Goal: Task Accomplishment & Management: Manage account settings

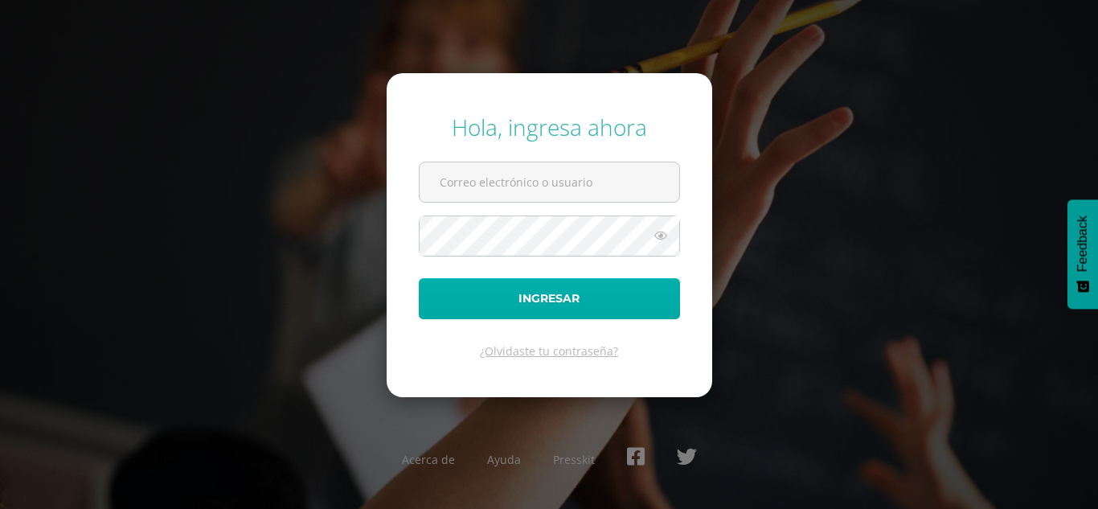
type input "cristinaz@cig.edu.gt"
click at [641, 293] on button "Ingresar" at bounding box center [549, 298] width 261 height 41
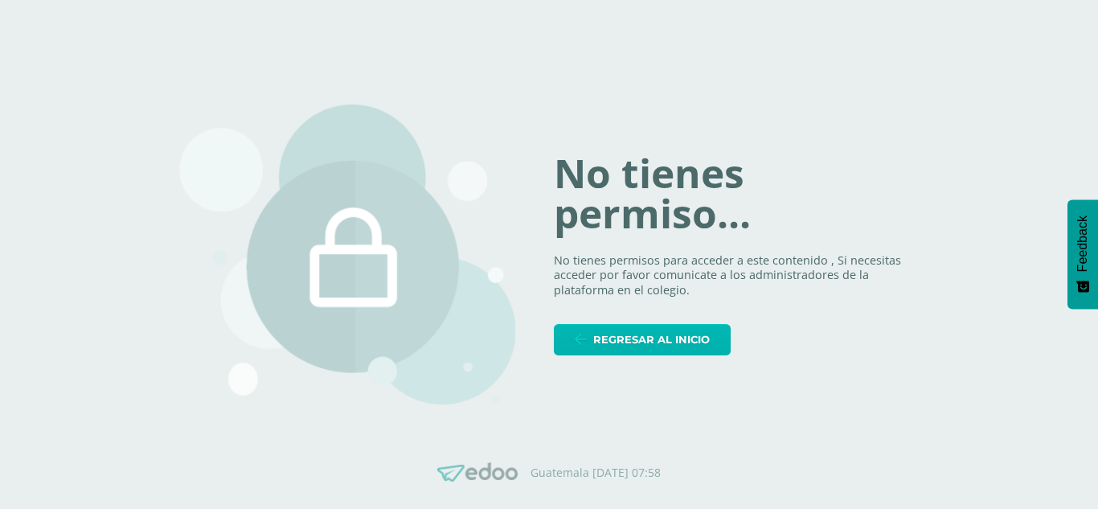
click at [662, 332] on span "Regresar al inicio" at bounding box center [651, 340] width 117 height 30
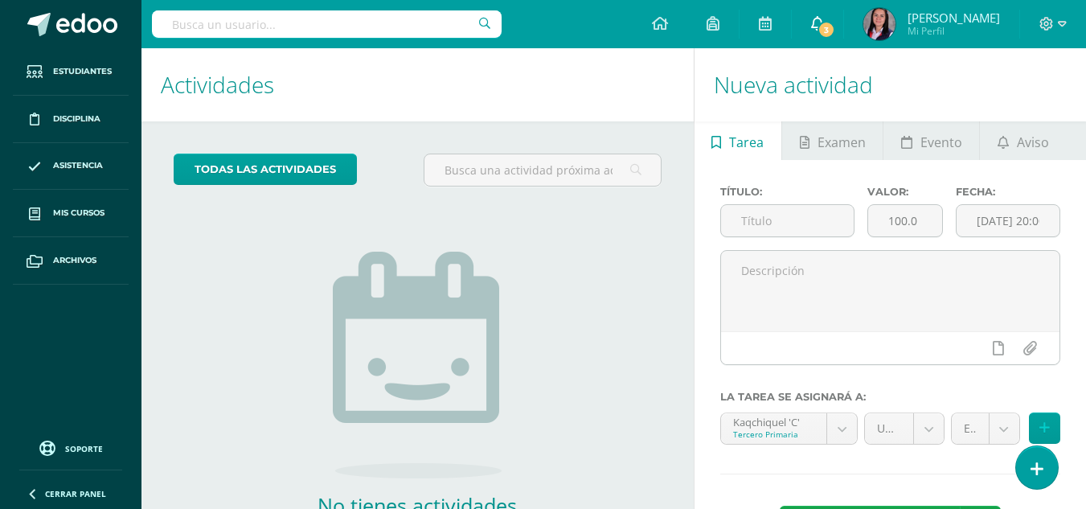
click at [819, 38] on span "3" at bounding box center [827, 30] width 18 height 18
click at [551, 283] on div "No tienes actividades Échale un vistazo a los demás períodos o sal y disfruta d…" at bounding box center [418, 382] width 322 height 367
click at [811, 27] on icon at bounding box center [817, 23] width 13 height 14
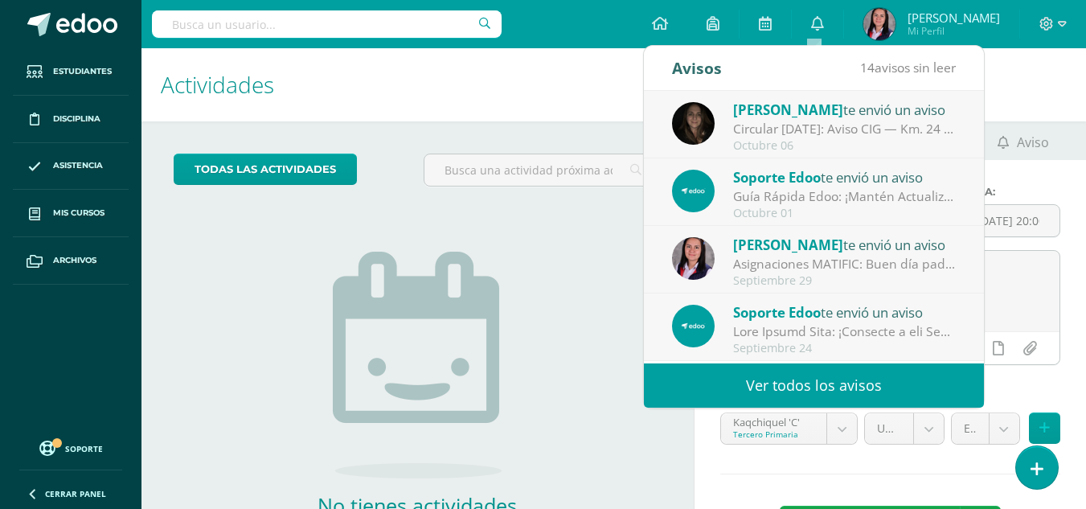
click at [544, 327] on div "No tienes actividades Échale un vistazo a los demás períodos o sal y disfruta d…" at bounding box center [418, 382] width 322 height 367
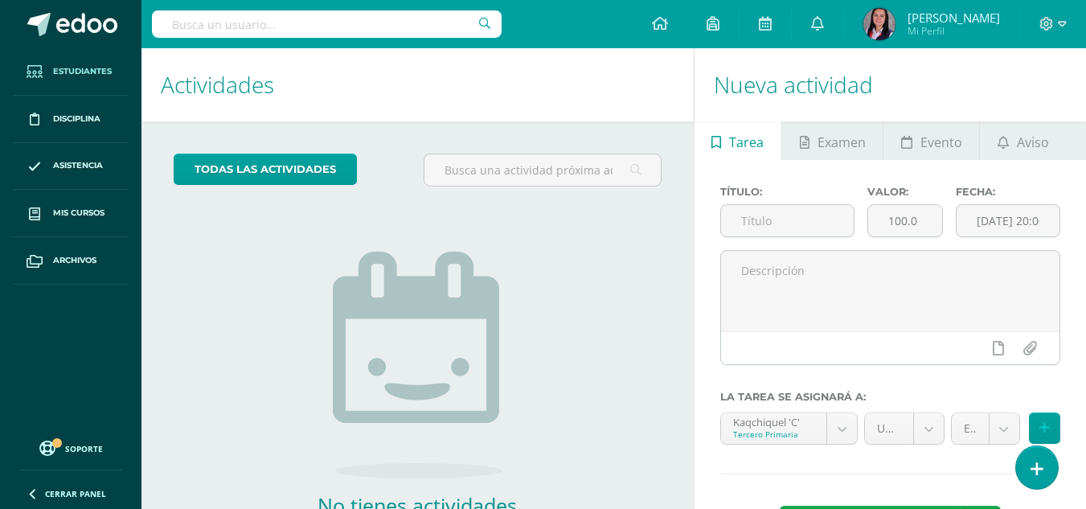
click at [90, 75] on span "Estudiantes" at bounding box center [82, 71] width 59 height 13
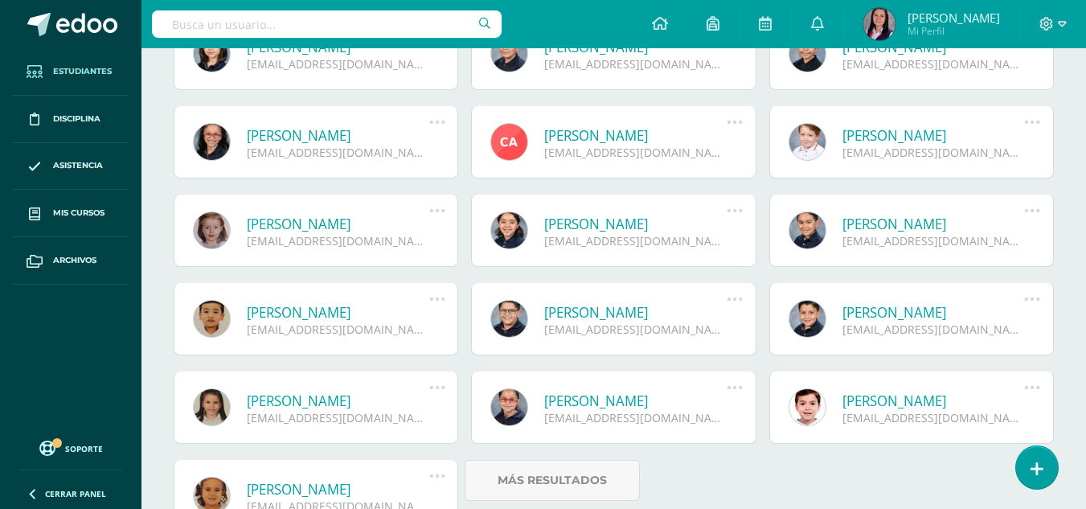
scroll to position [1008, 0]
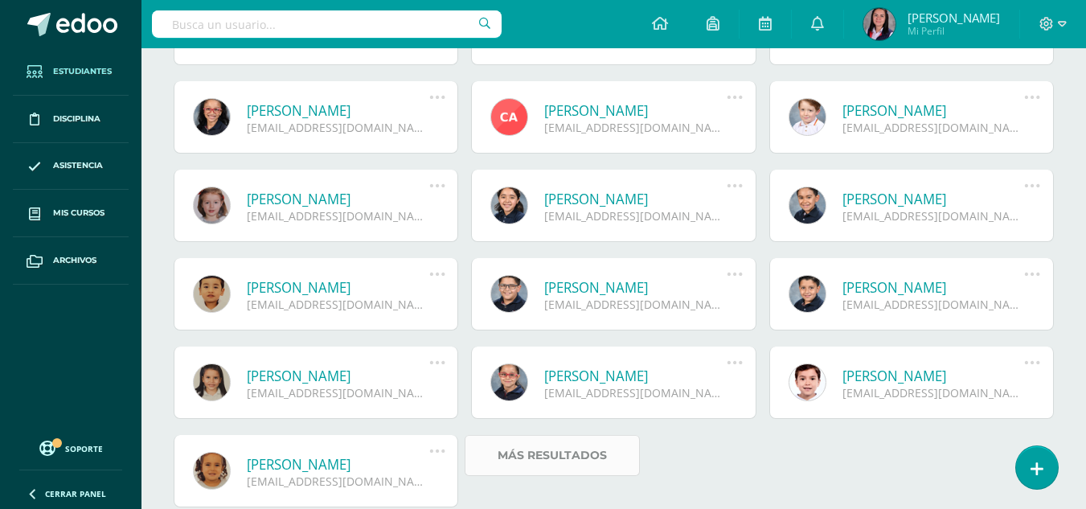
click at [607, 459] on link "Más resultados" at bounding box center [552, 455] width 175 height 41
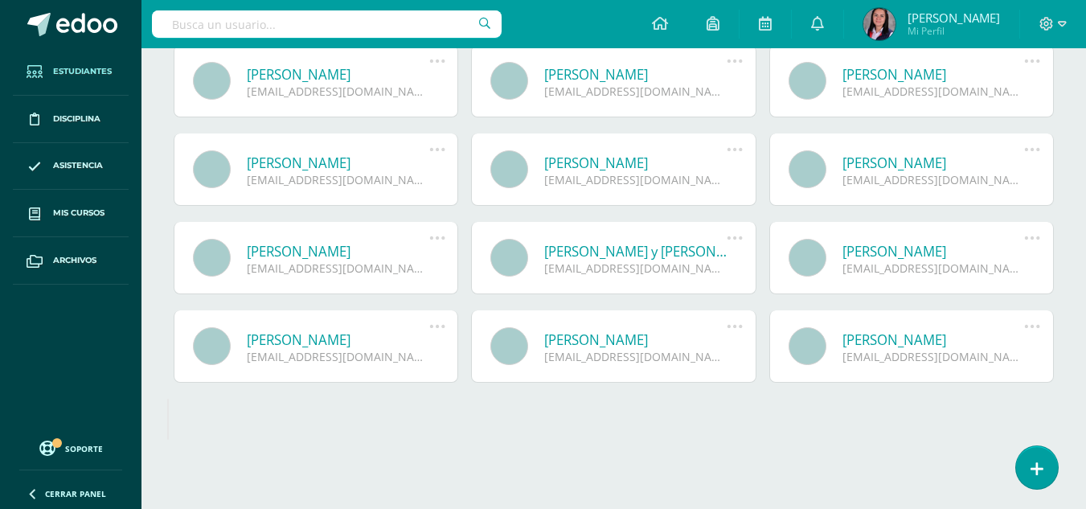
scroll to position [2021, 0]
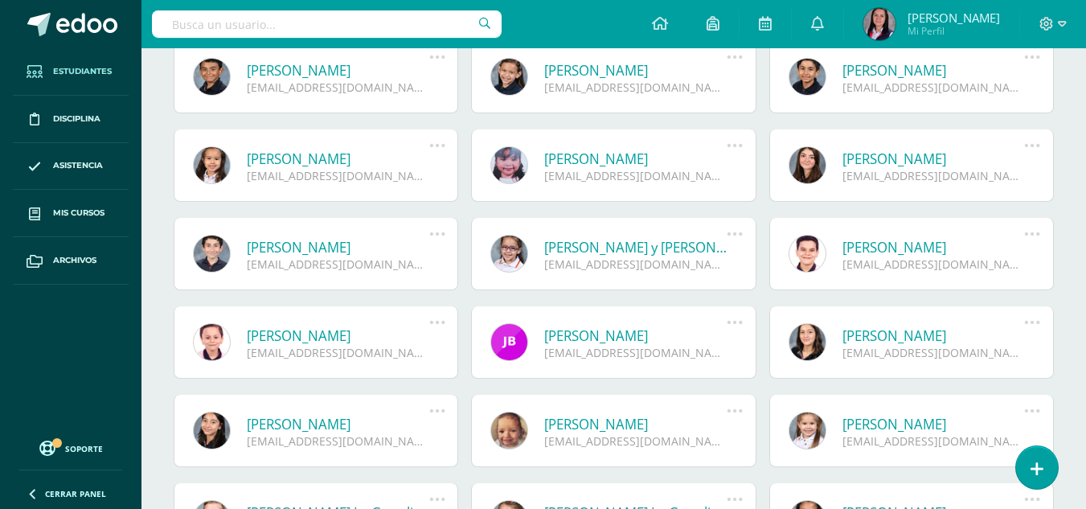
click at [655, 344] on link "Jimena Valentina Barrios Ruiz" at bounding box center [635, 335] width 183 height 18
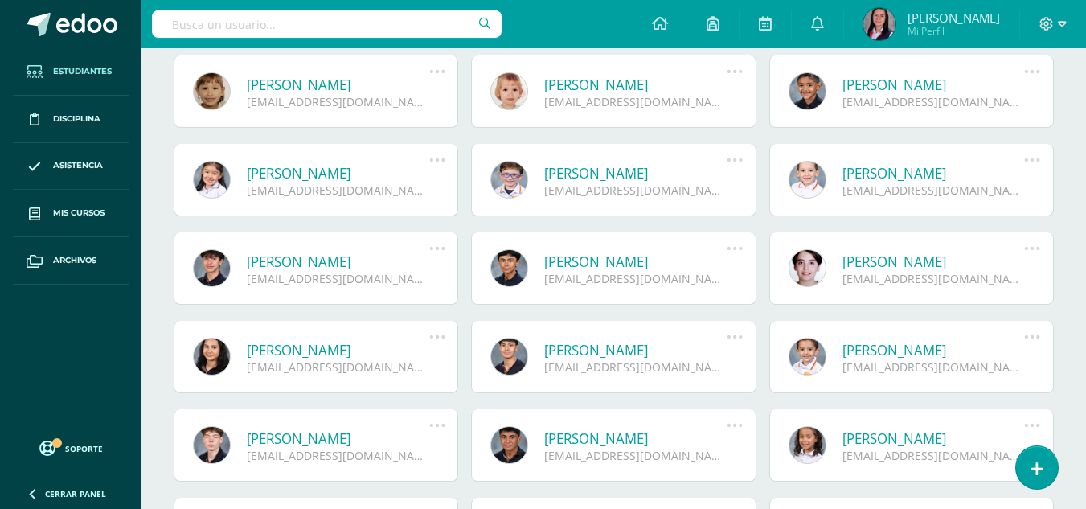
scroll to position [3138, 0]
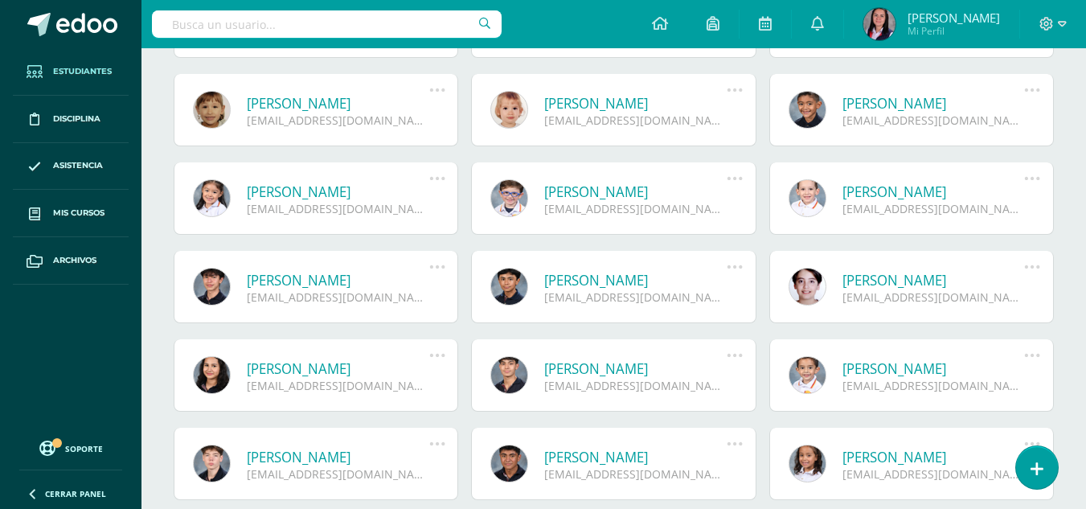
click at [364, 191] on link "Adriana Casellas Martínez" at bounding box center [338, 192] width 183 height 18
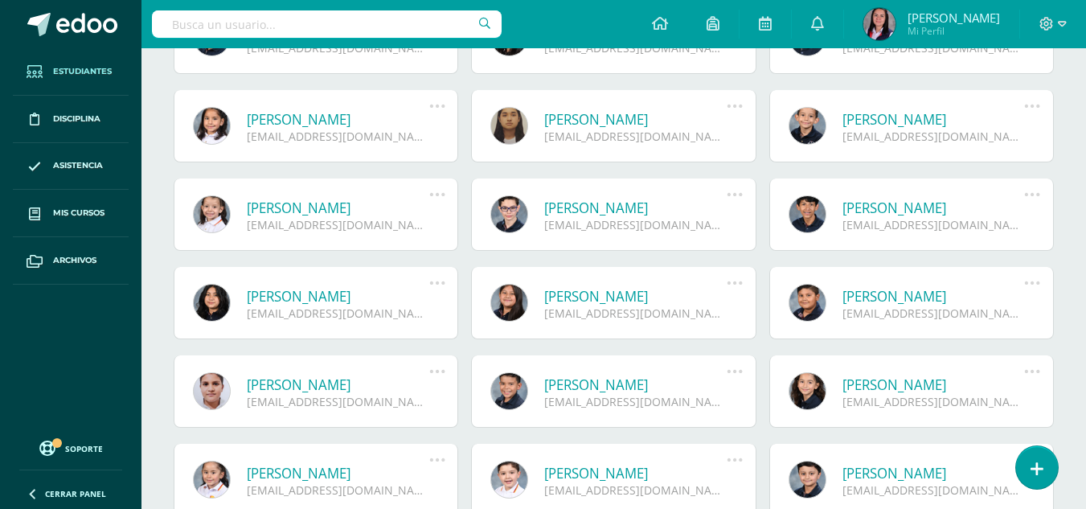
scroll to position [4144, 0]
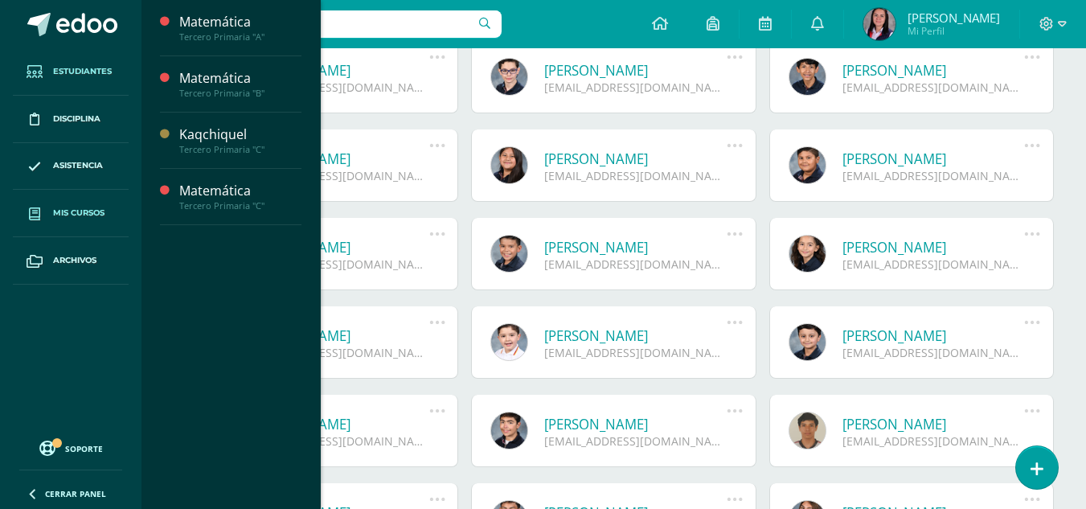
click at [81, 212] on span "Mis cursos" at bounding box center [78, 213] width 51 height 13
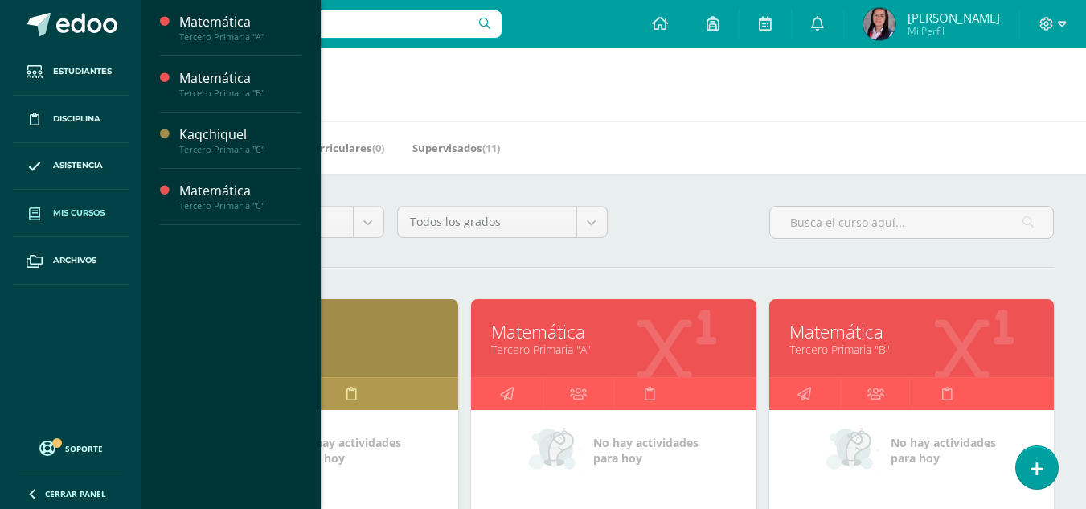
click at [272, 345] on div "Matemática Tercero Primaria "A" Actividades Estudiantes Planificación Dosificac…" at bounding box center [231, 254] width 180 height 509
click at [356, 333] on link "Kaqchiquel" at bounding box center [316, 331] width 244 height 25
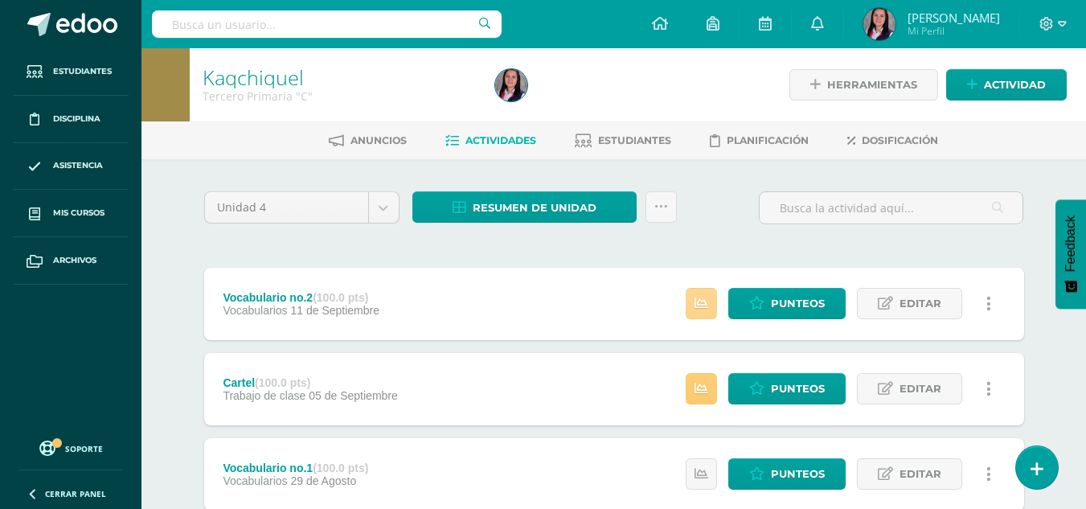
click at [708, 313] on link at bounding box center [701, 303] width 31 height 31
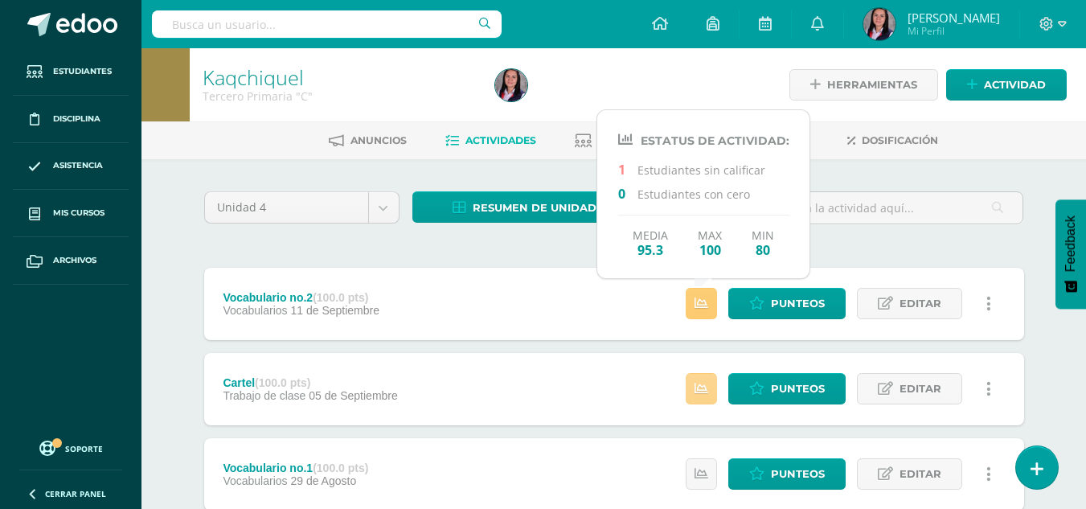
click at [708, 391] on icon at bounding box center [702, 389] width 14 height 14
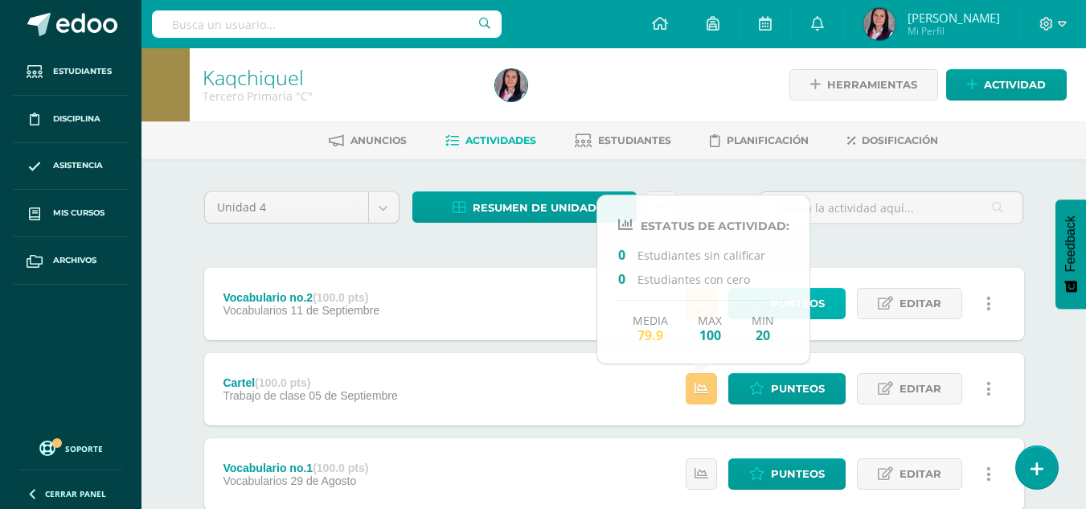
click at [835, 302] on link "Punteos" at bounding box center [787, 303] width 117 height 31
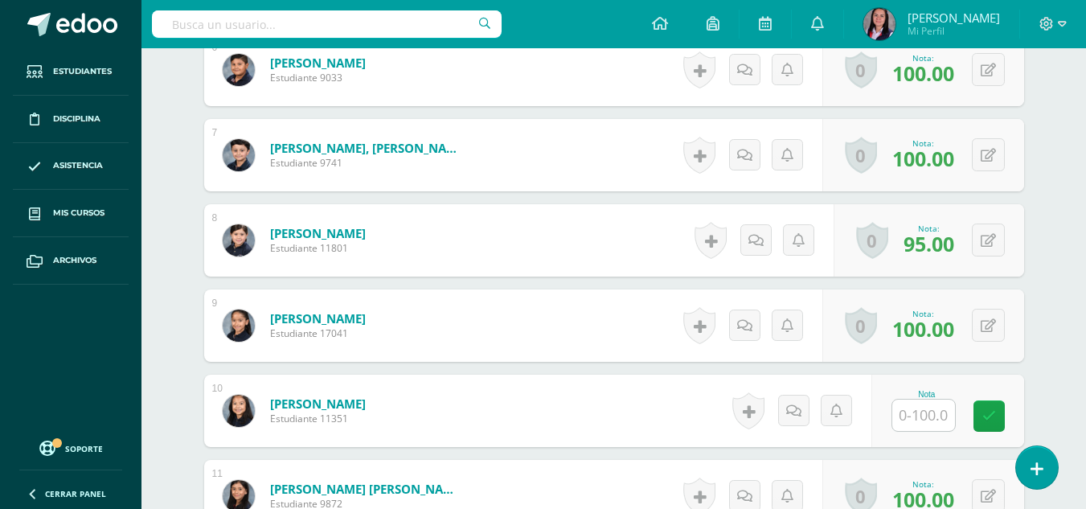
scroll to position [1208, 0]
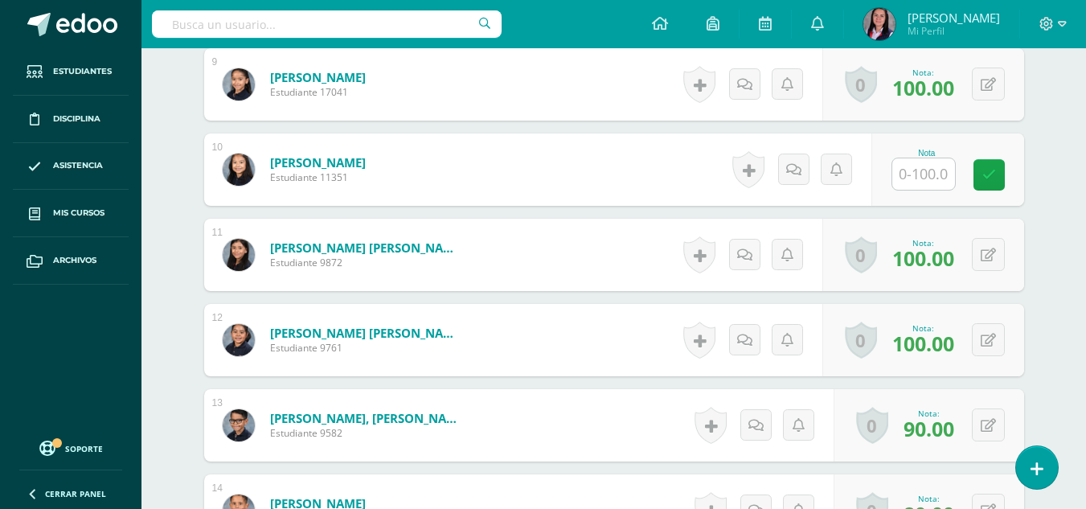
click at [934, 174] on input "text" at bounding box center [924, 173] width 63 height 31
type input "90"
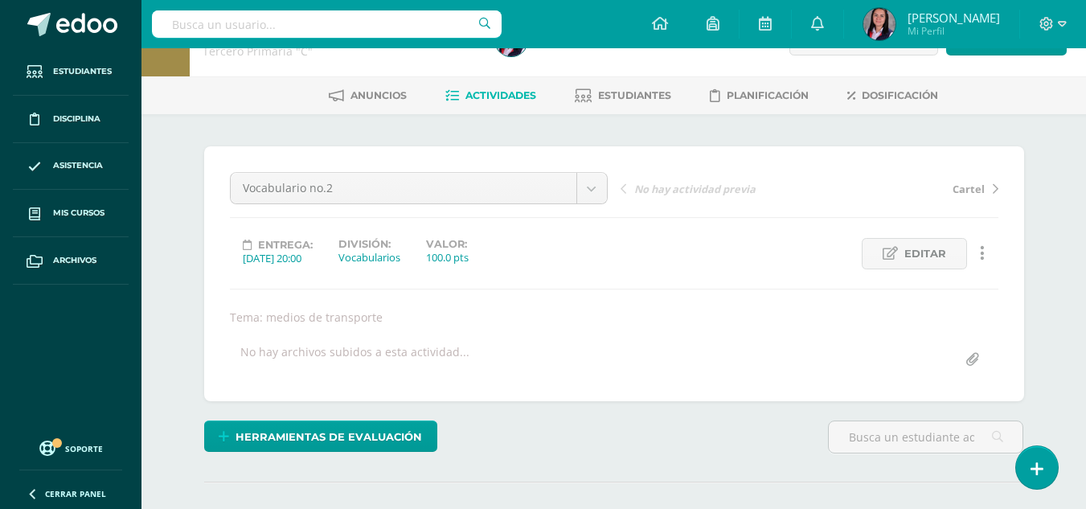
scroll to position [0, 0]
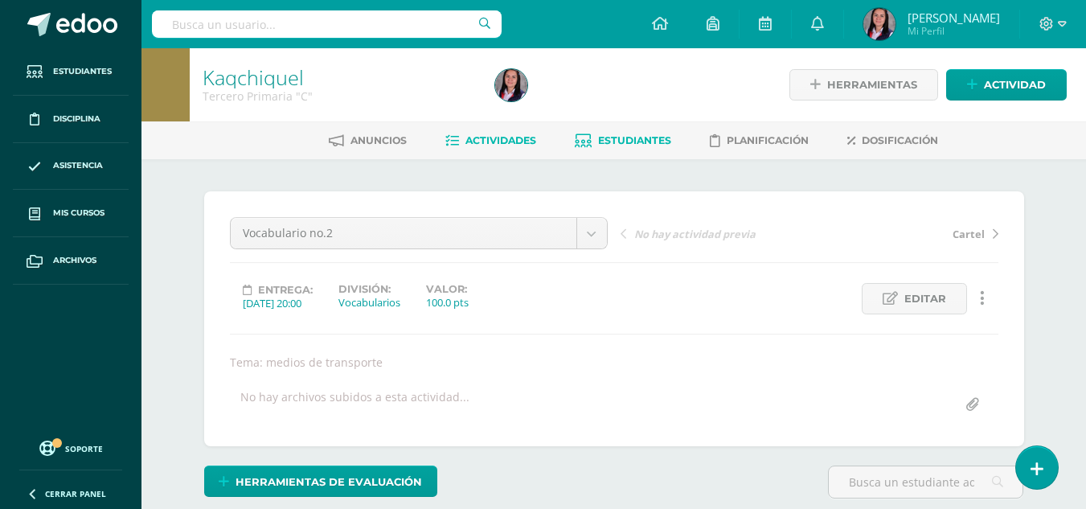
click at [587, 143] on icon at bounding box center [583, 141] width 17 height 14
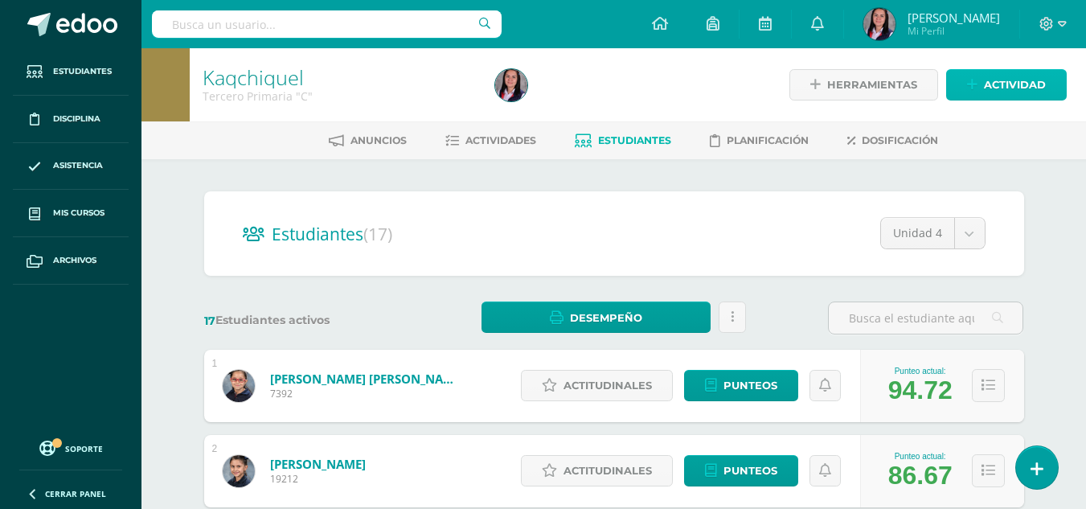
click at [1005, 77] on span "Actividad" at bounding box center [1015, 85] width 62 height 30
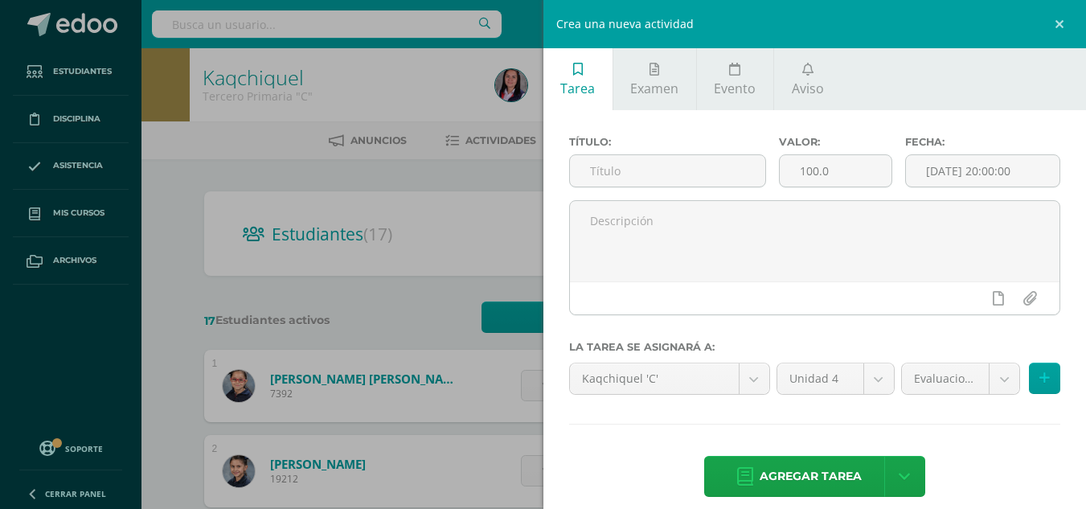
click at [404, 310] on div "Crea una nueva actividad Tarea Examen Evento Aviso Título: Valor: 100.0 Fecha: …" at bounding box center [543, 254] width 1086 height 509
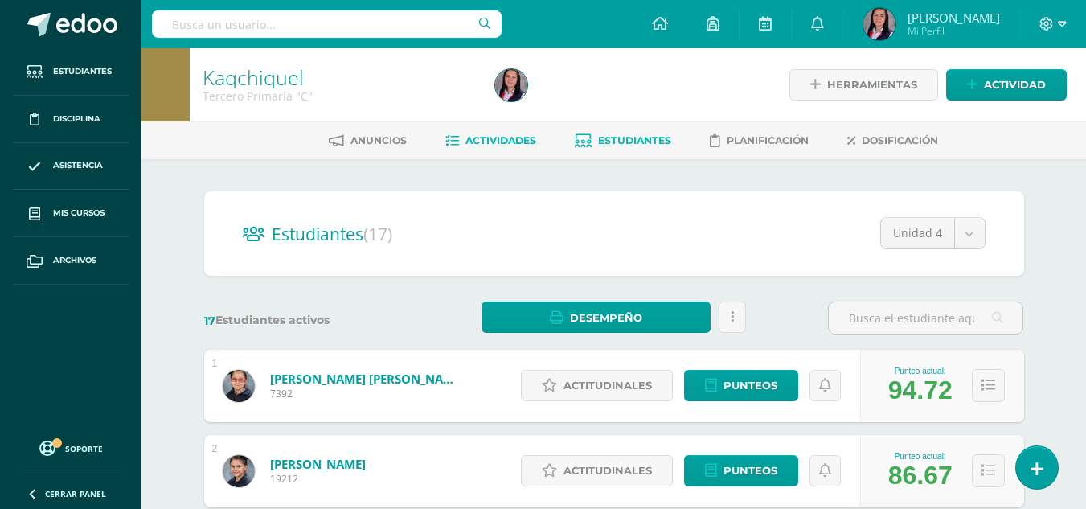
click at [507, 139] on span "Actividades" at bounding box center [501, 140] width 71 height 12
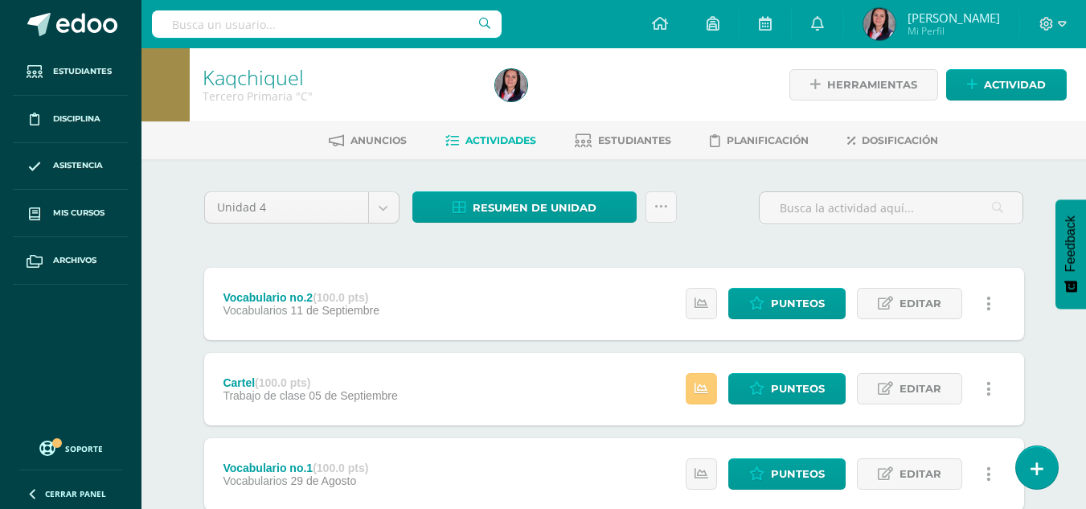
click at [629, 158] on div "Anuncios Actividades Estudiantes Planificación Dosificación" at bounding box center [633, 140] width 983 height 38
click at [634, 135] on span "Estudiantes" at bounding box center [634, 140] width 73 height 12
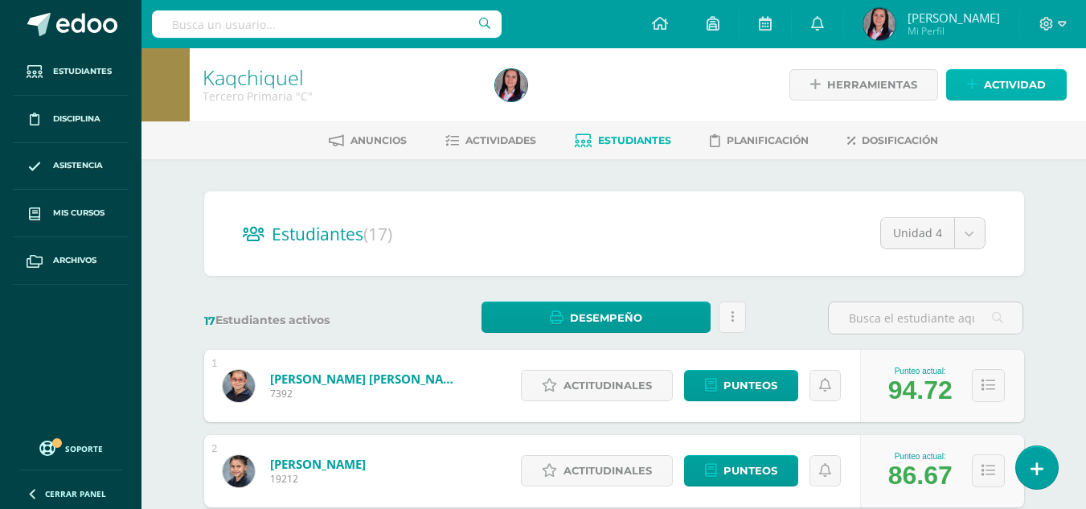
click at [1044, 92] on span "Actividad" at bounding box center [1015, 85] width 62 height 30
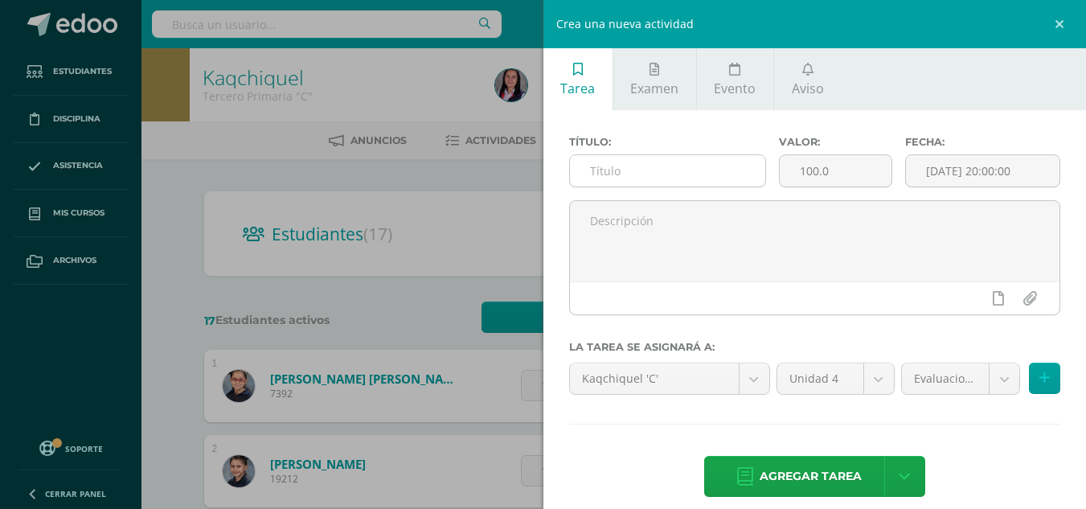
click at [743, 170] on input "text" at bounding box center [667, 170] width 195 height 31
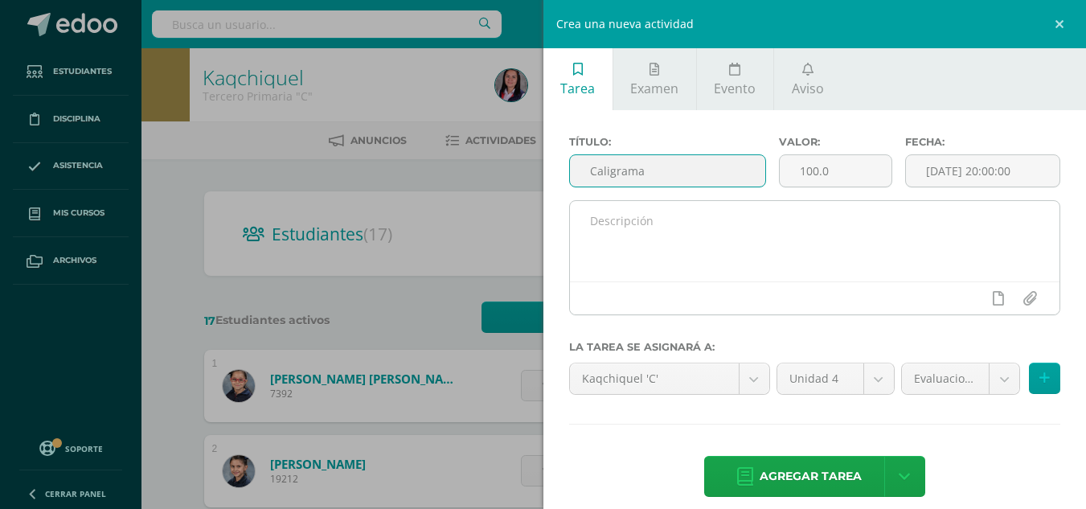
type input "Caligrama"
drag, startPoint x: 799, startPoint y: 250, endPoint x: 802, endPoint y: 241, distance: 9.2
click at [798, 241] on textarea at bounding box center [815, 241] width 491 height 80
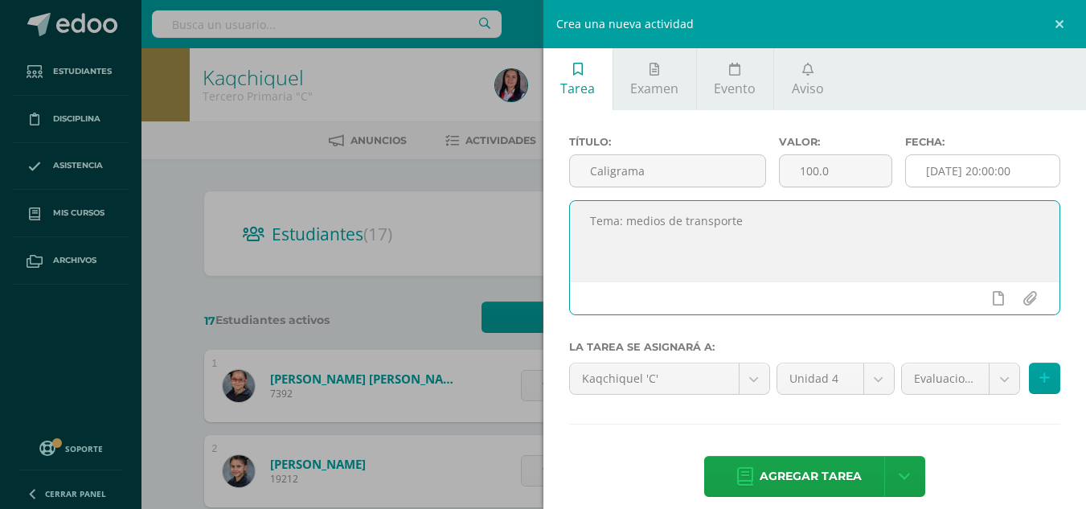
type textarea "Tema: medios de transporte"
click at [963, 178] on input "[DATE] 20:00:00" at bounding box center [983, 170] width 154 height 31
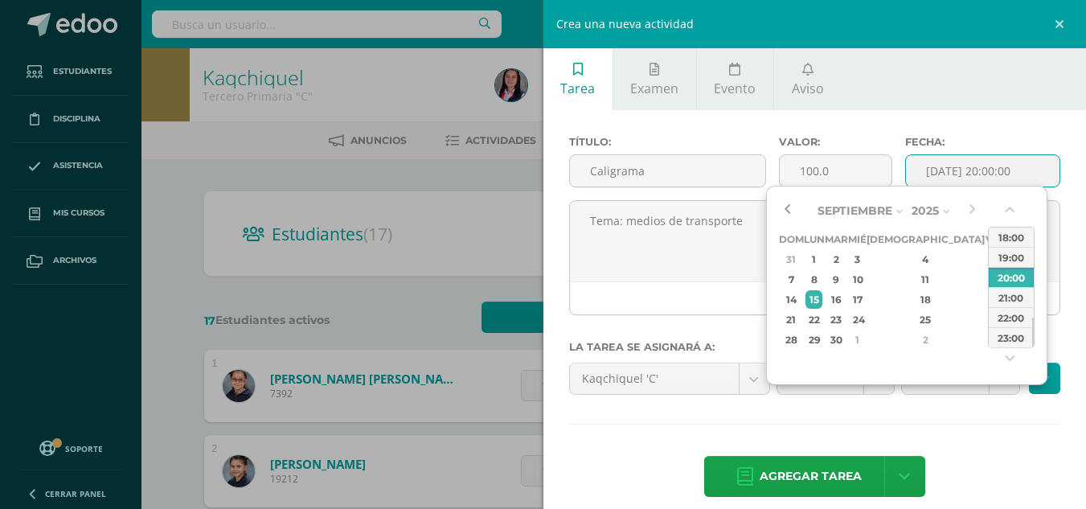
click at [788, 203] on button "button" at bounding box center [787, 211] width 16 height 24
click at [987, 320] on div "26" at bounding box center [994, 319] width 14 height 18
type input "2025-09-26 20:00"
click at [982, 416] on div "Título: Caligrama Valor: 100.0 Fecha: 2025-09-26 20:00 Tema: medios de transpor…" at bounding box center [816, 318] width 544 height 416
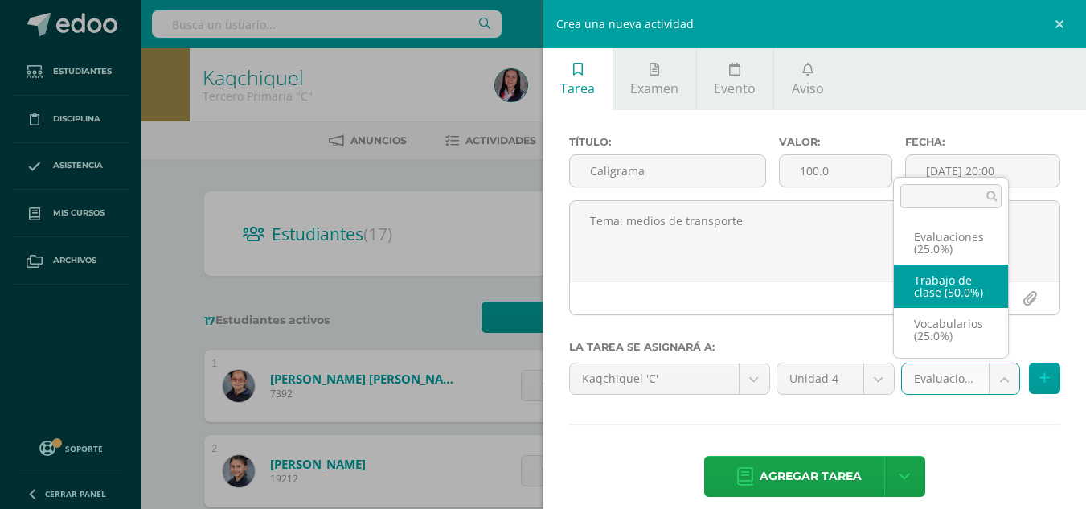
select select "234321"
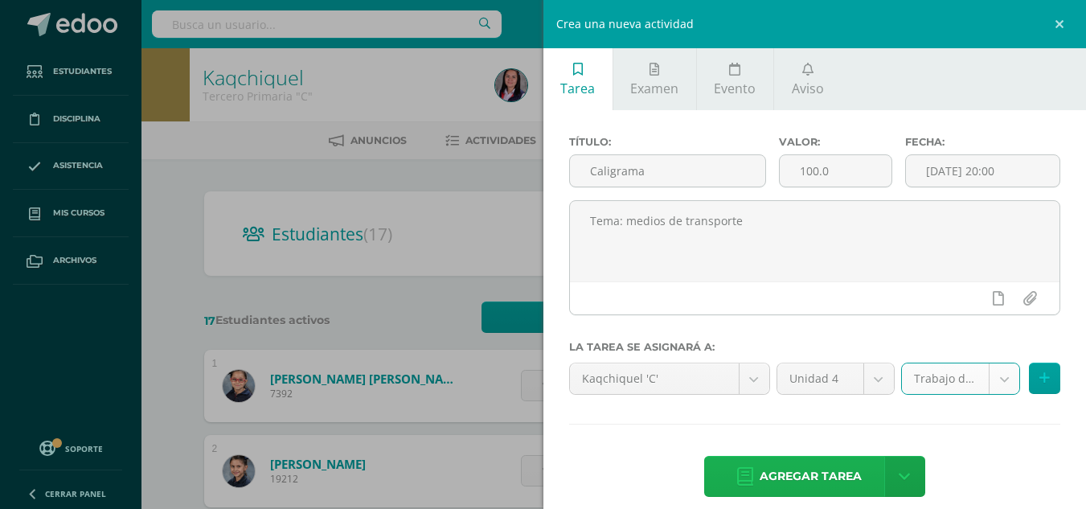
click at [833, 464] on span "Agregar tarea" at bounding box center [811, 476] width 102 height 39
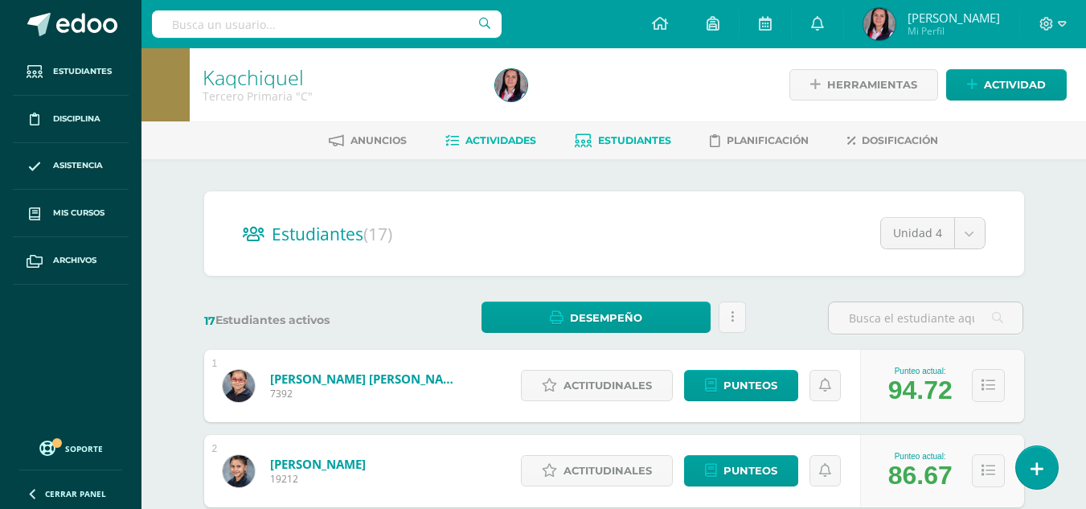
click at [485, 138] on span "Actividades" at bounding box center [501, 140] width 71 height 12
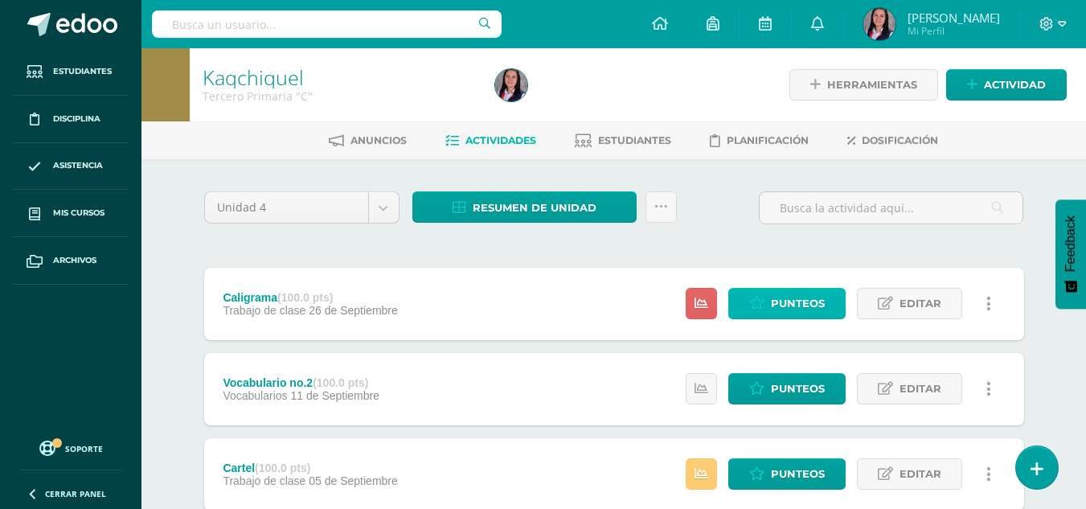
click at [779, 314] on span "Punteos" at bounding box center [798, 304] width 54 height 30
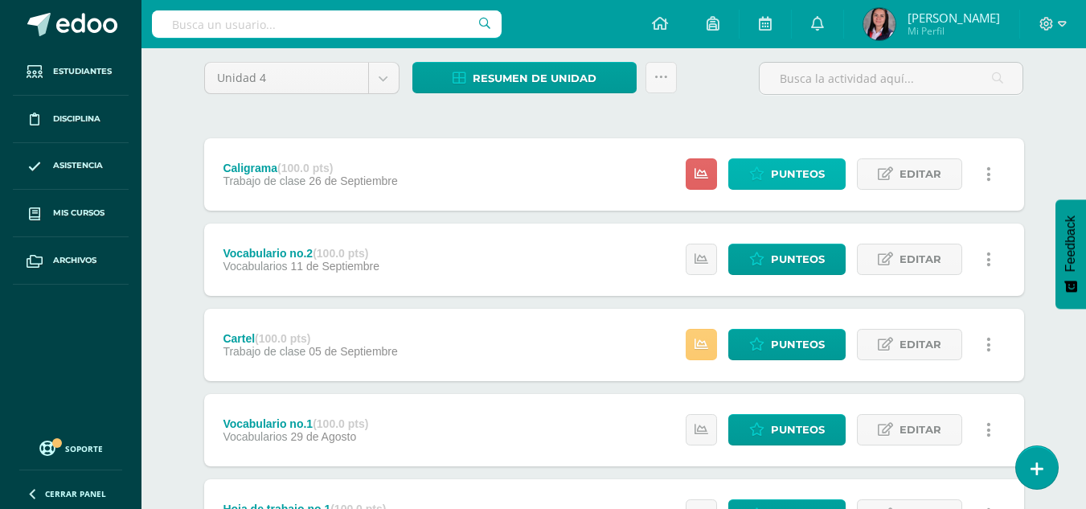
scroll to position [123, 0]
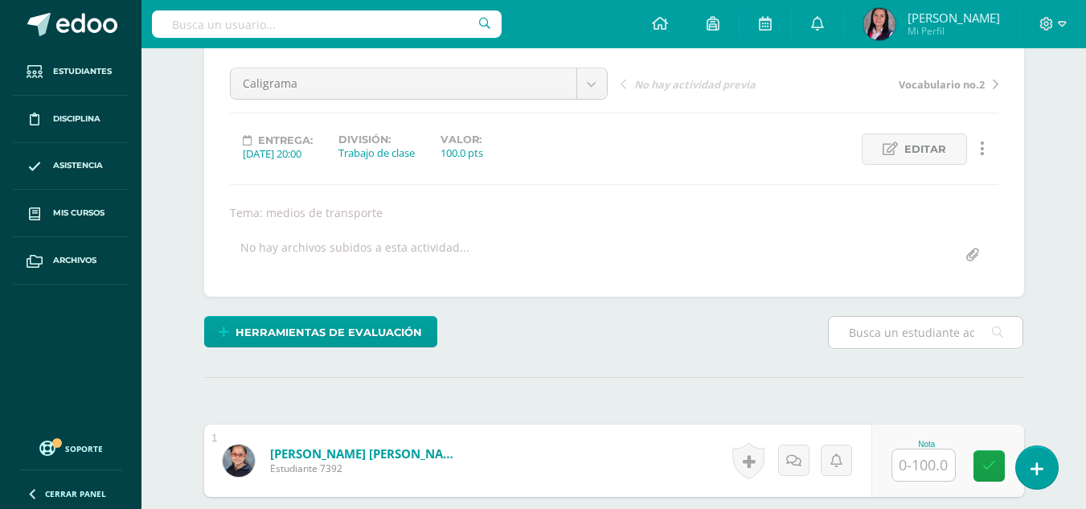
scroll to position [241, 0]
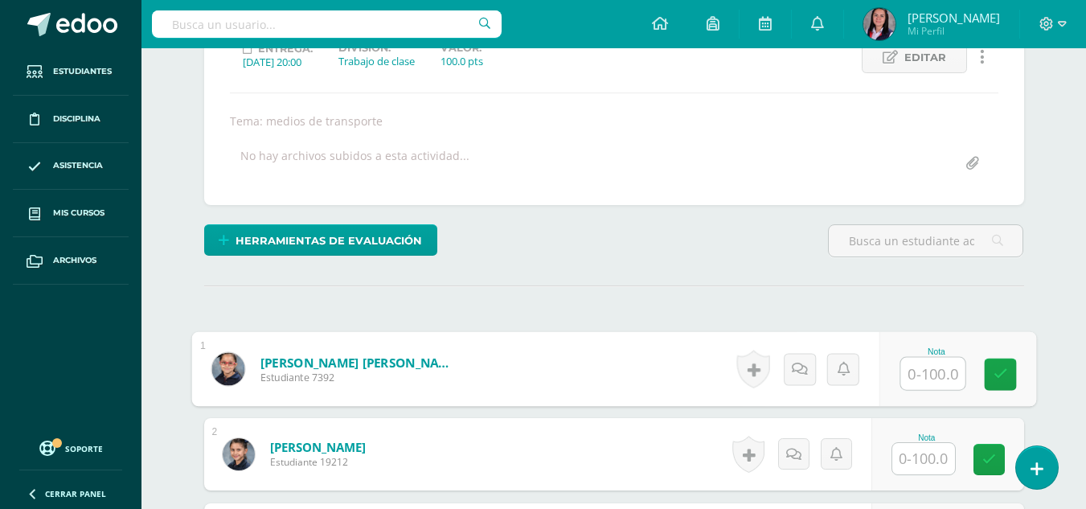
click at [922, 387] on input "text" at bounding box center [933, 374] width 64 height 32
type input "100"
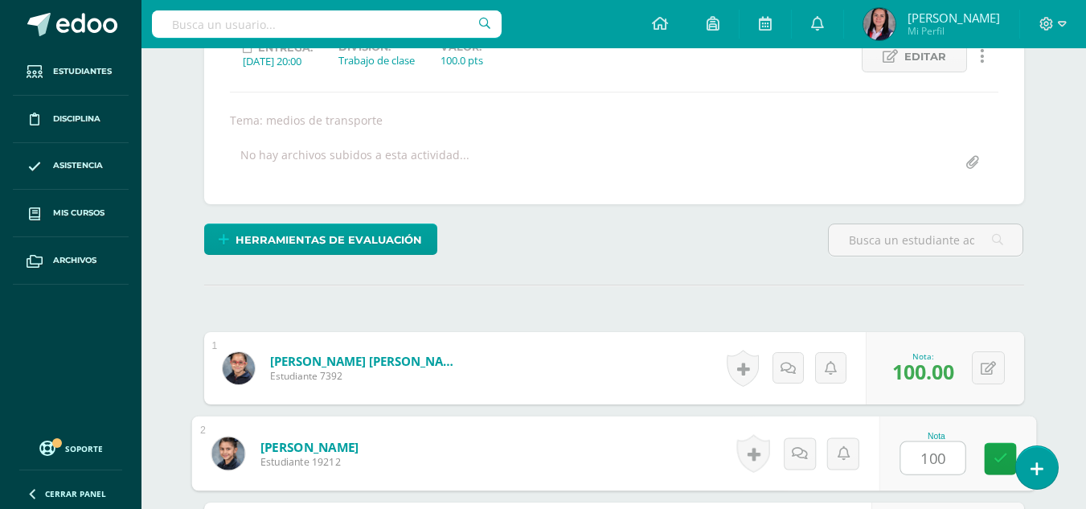
type input "100"
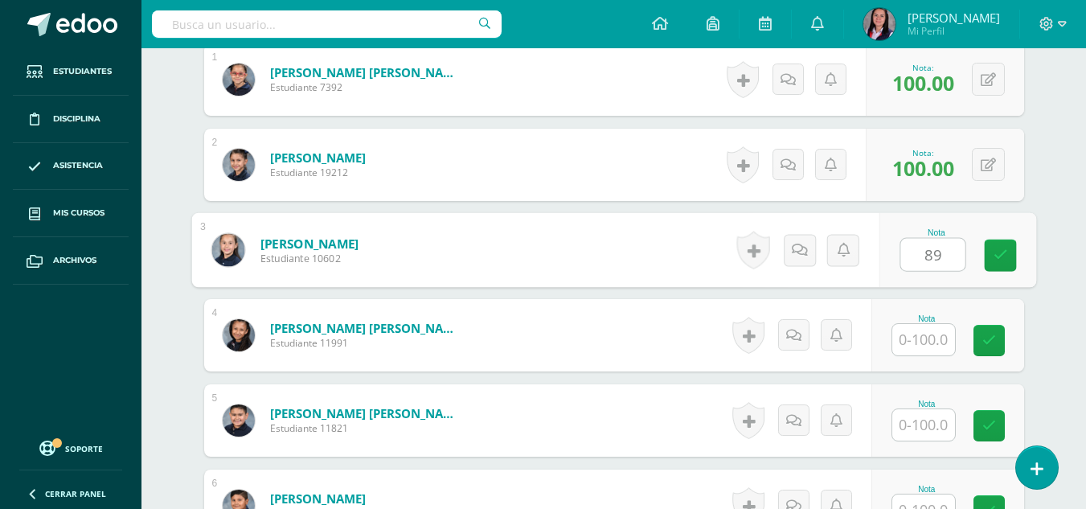
type input "89"
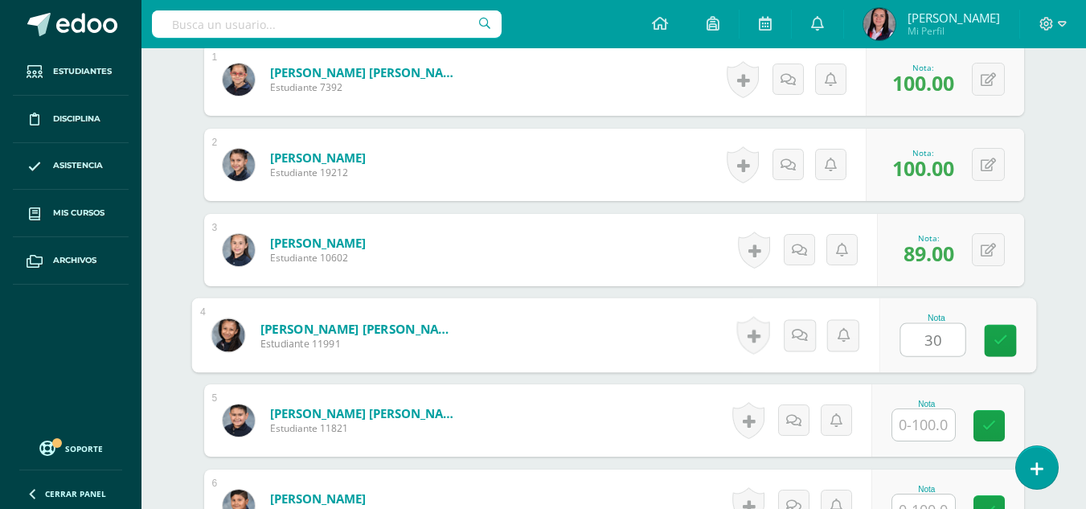
type input "30"
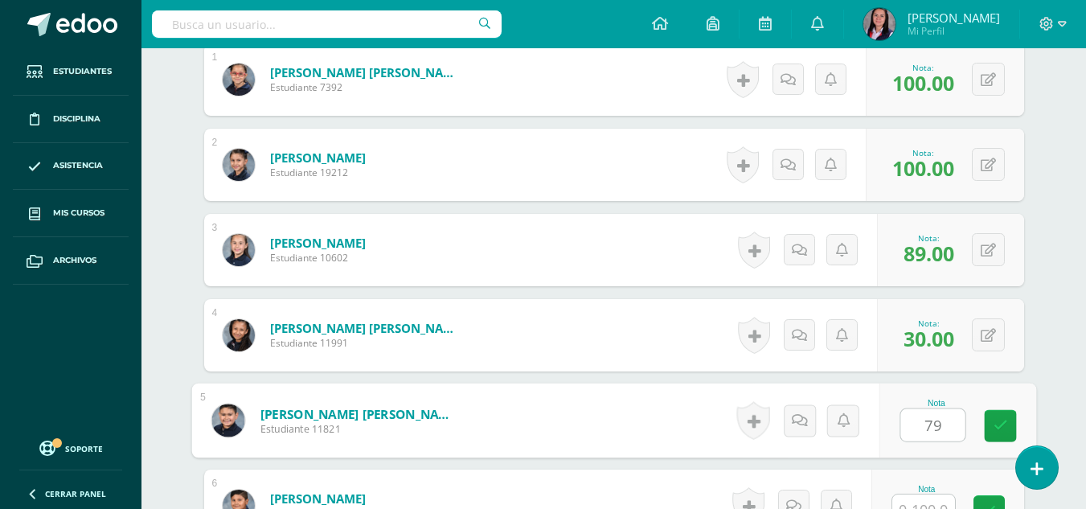
type input "79"
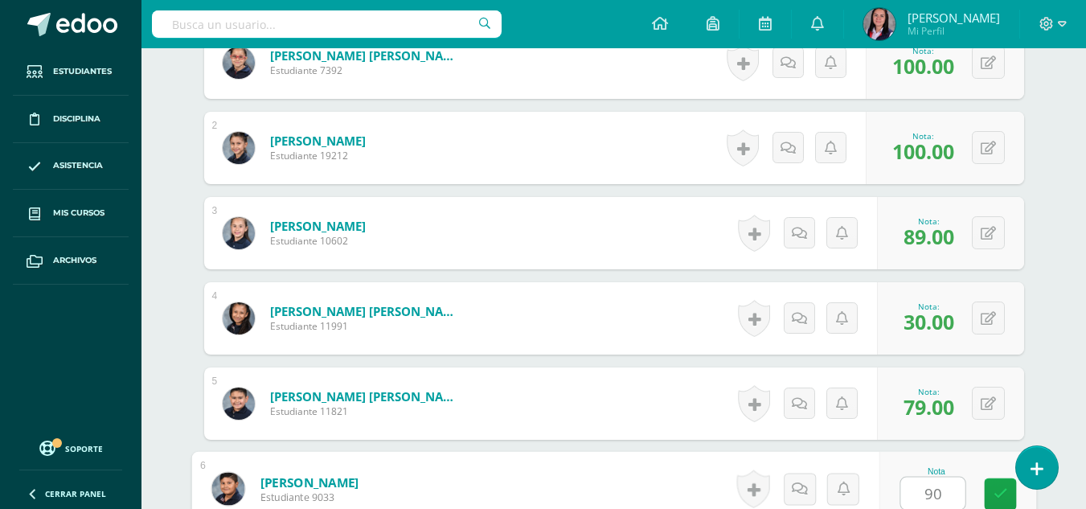
type input "90"
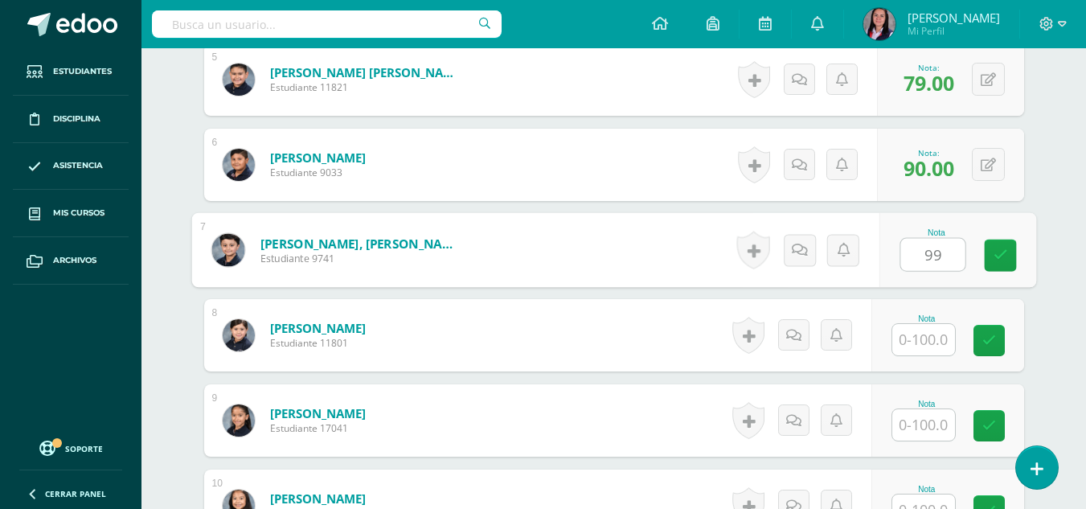
type input "99"
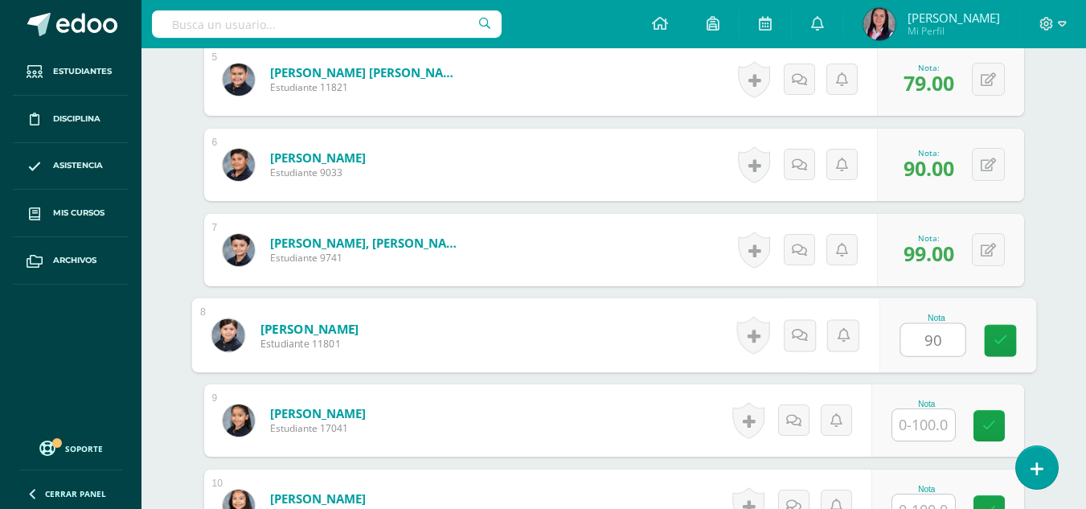
type input "90"
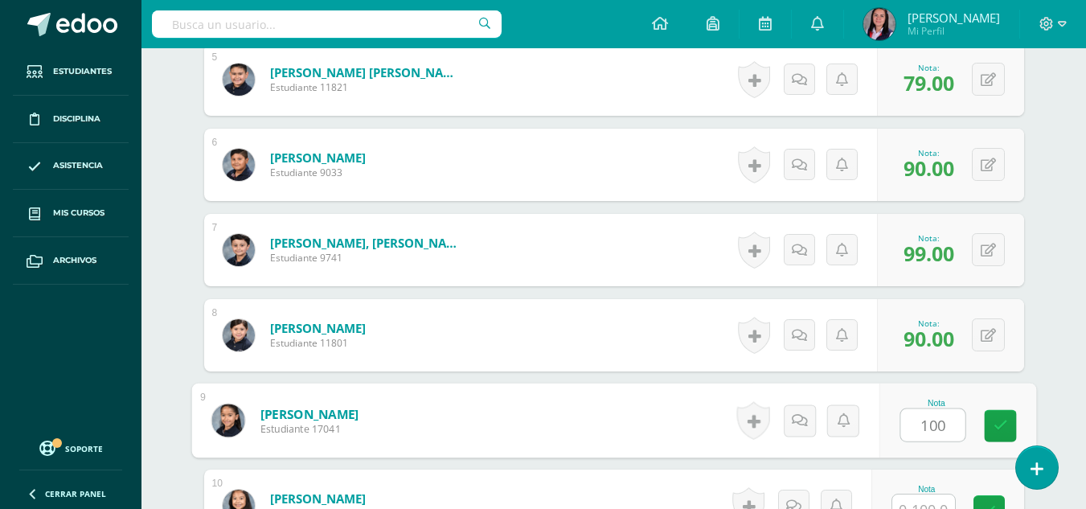
type input "100"
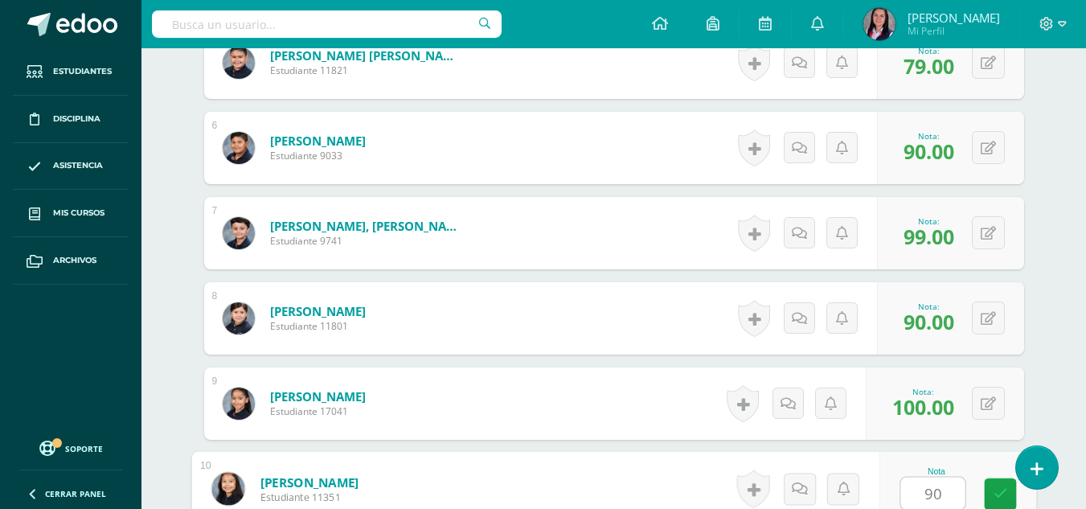
type input "90"
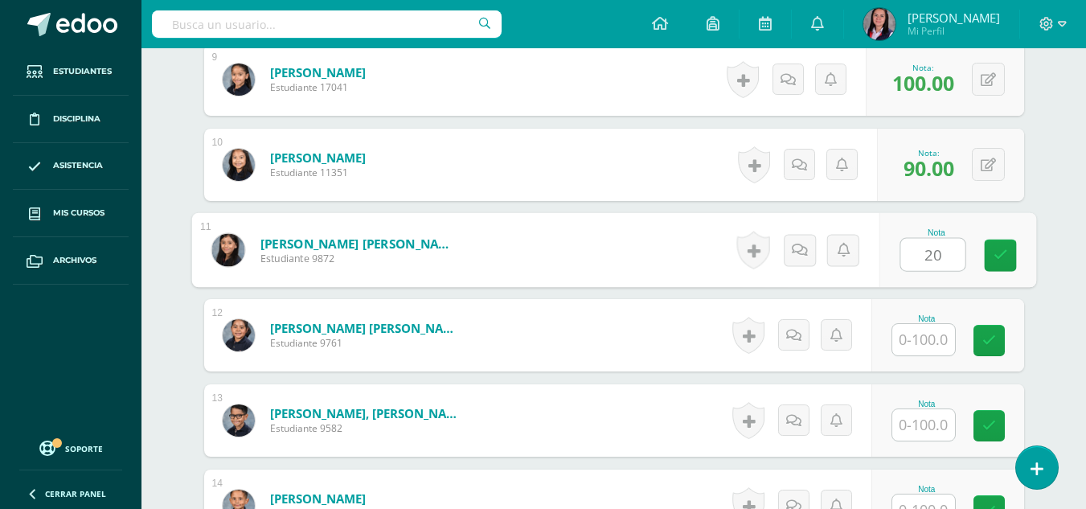
type input "20"
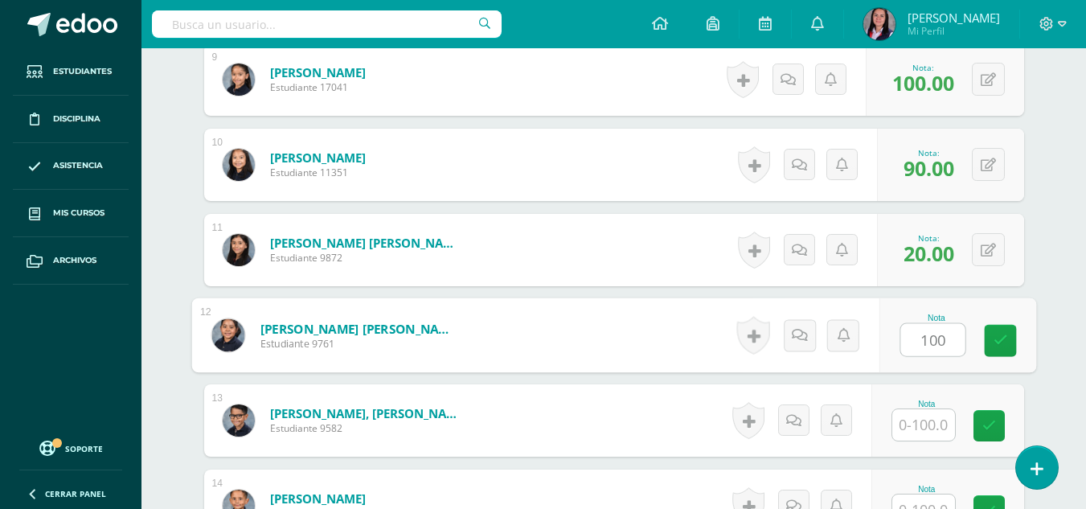
type input "100"
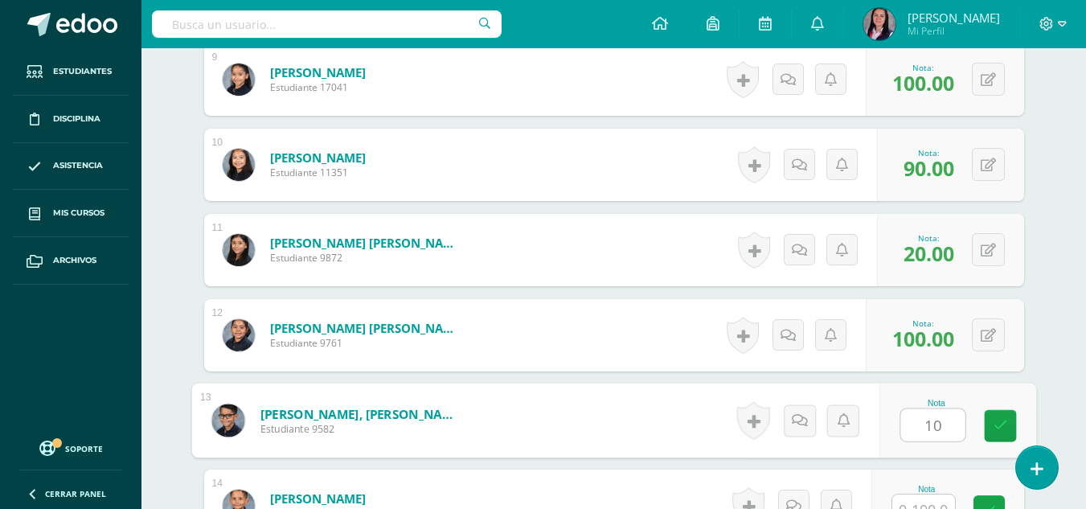
type input "10"
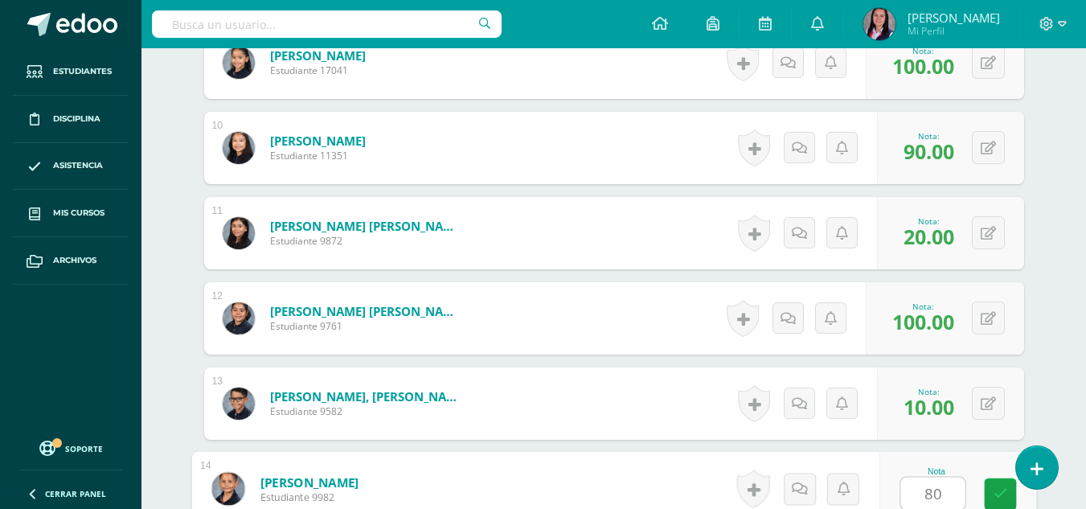
type input "80"
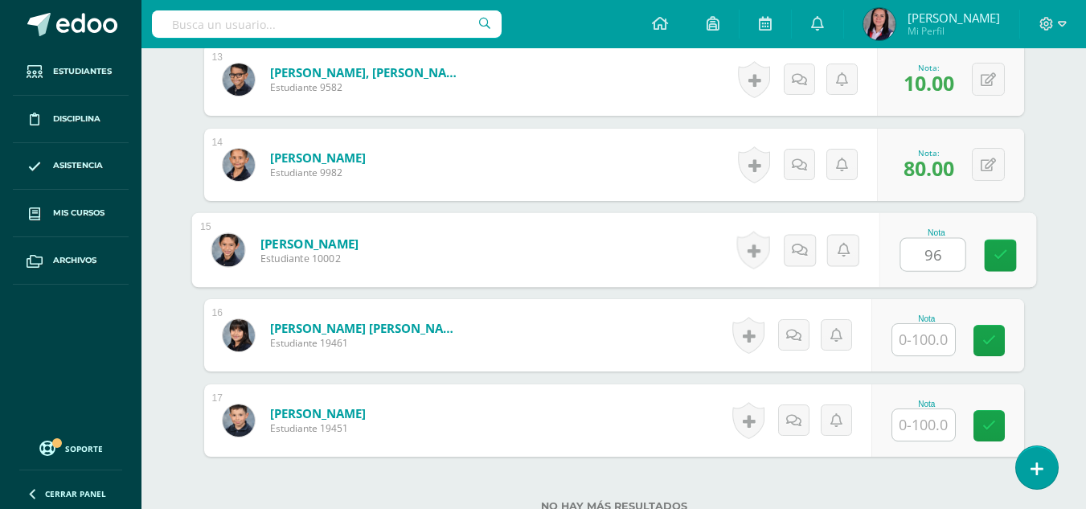
type input "96"
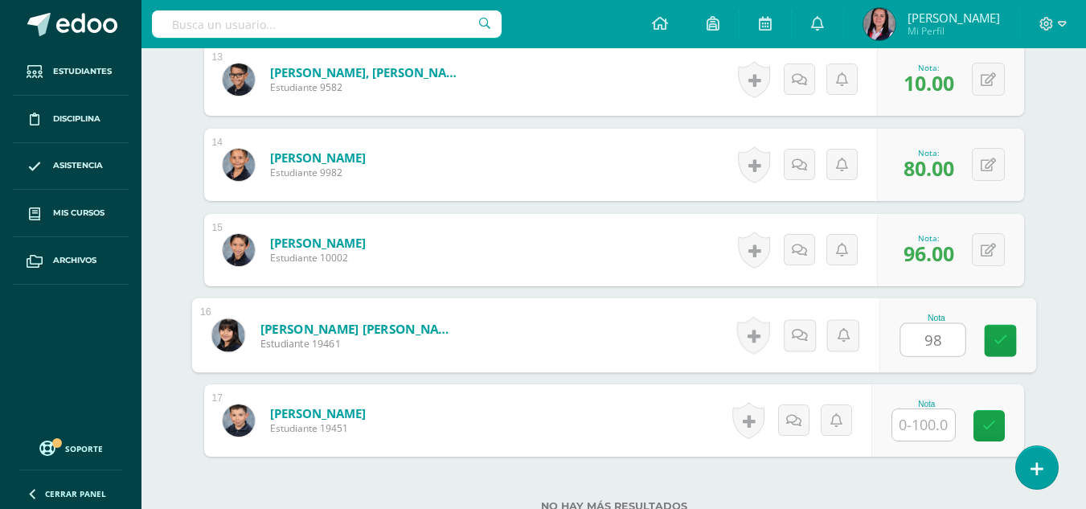
type input "98"
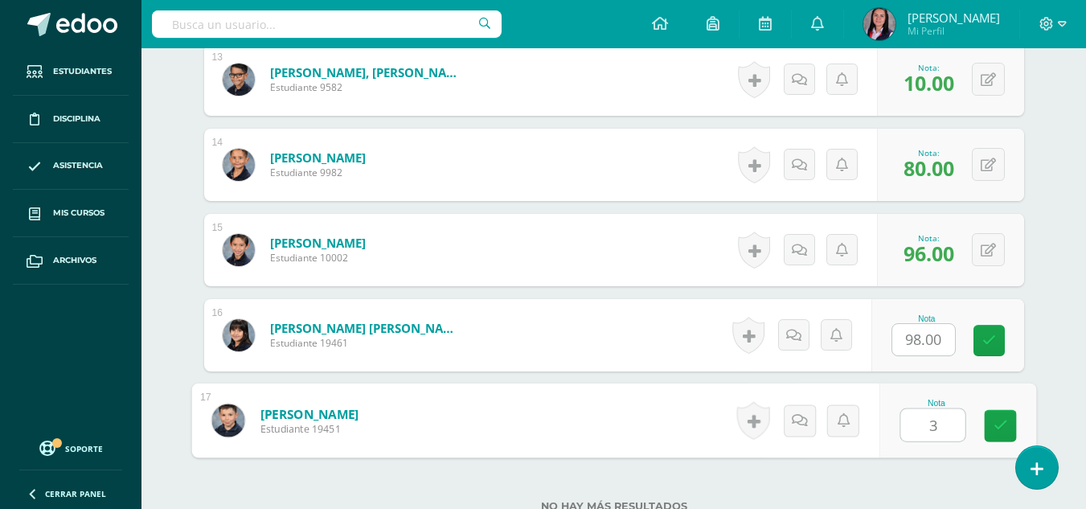
type input "30"
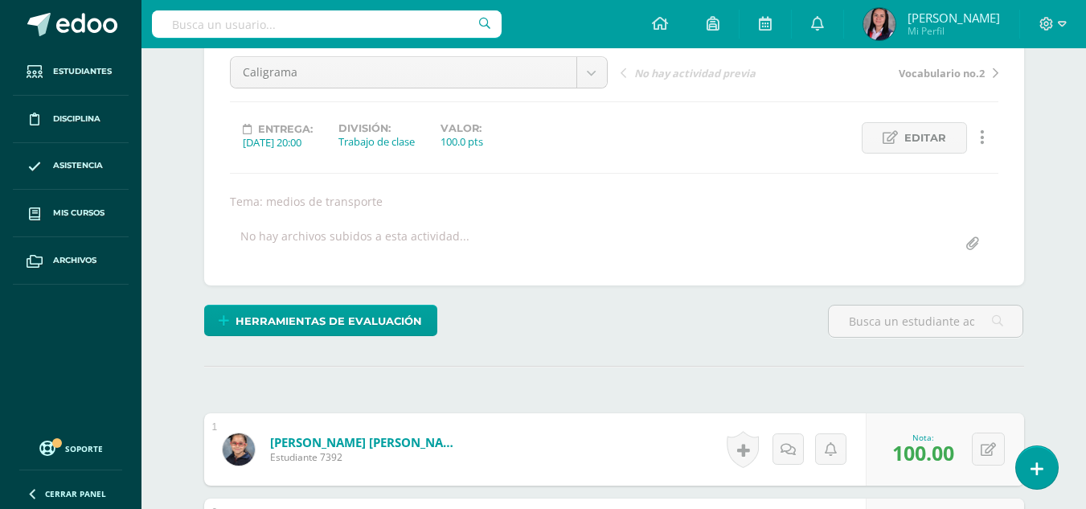
scroll to position [0, 0]
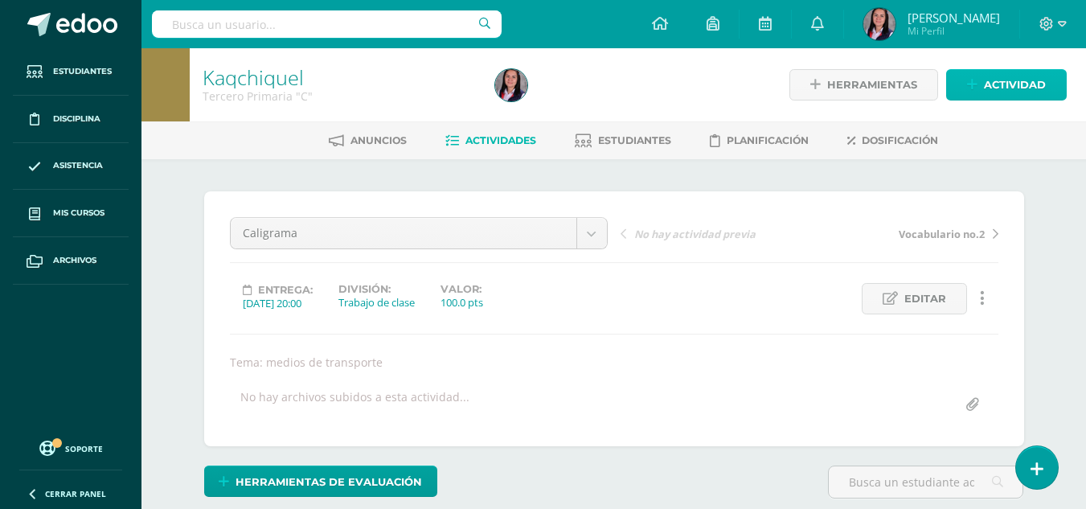
click at [1042, 99] on span "Actividad" at bounding box center [1015, 85] width 62 height 30
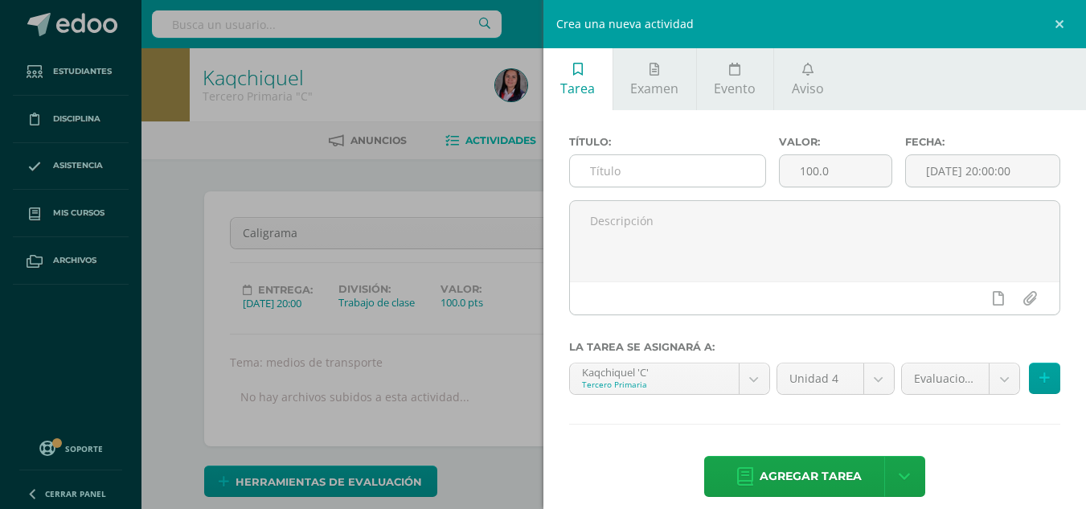
click at [658, 157] on input "text" at bounding box center [667, 170] width 195 height 31
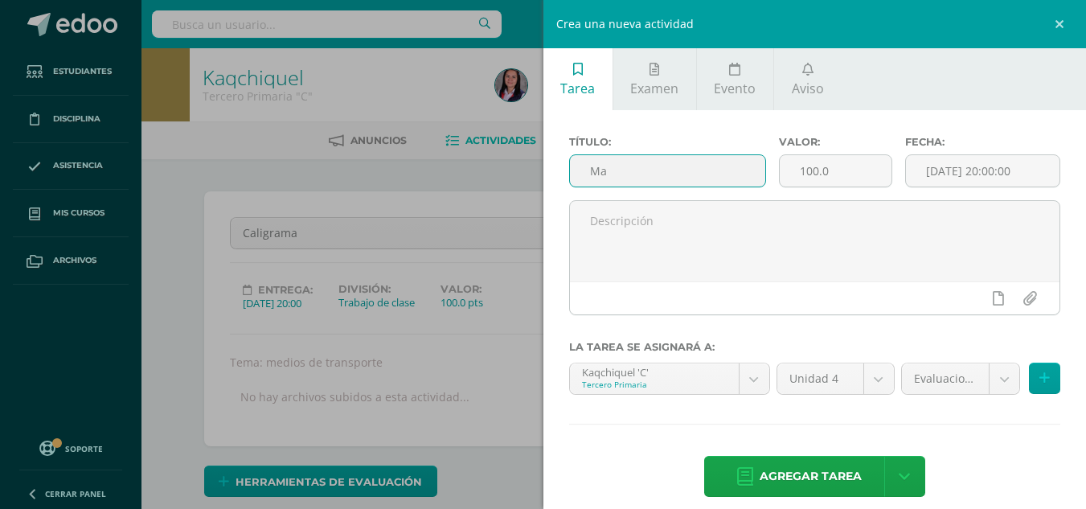
type input "M"
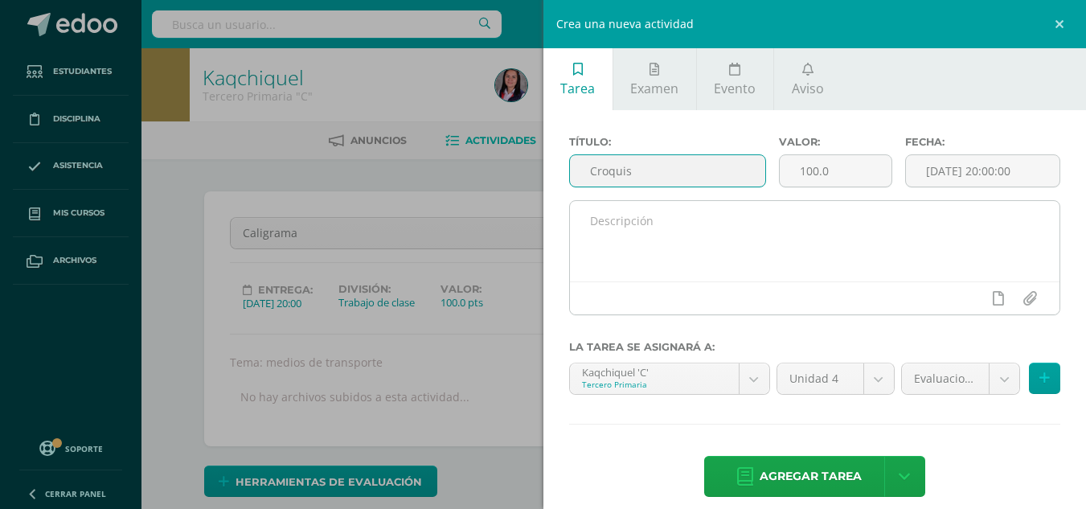
type input "Croquis"
click at [659, 244] on textarea at bounding box center [815, 241] width 491 height 80
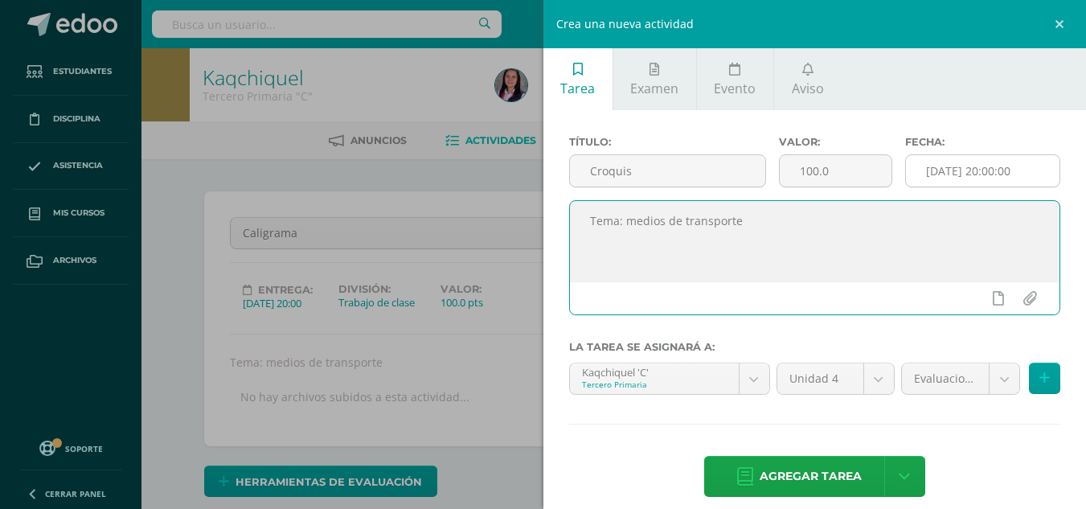
type textarea "Tema: medios de transporte"
click at [940, 164] on input "[DATE] 20:00:00" at bounding box center [983, 170] width 154 height 31
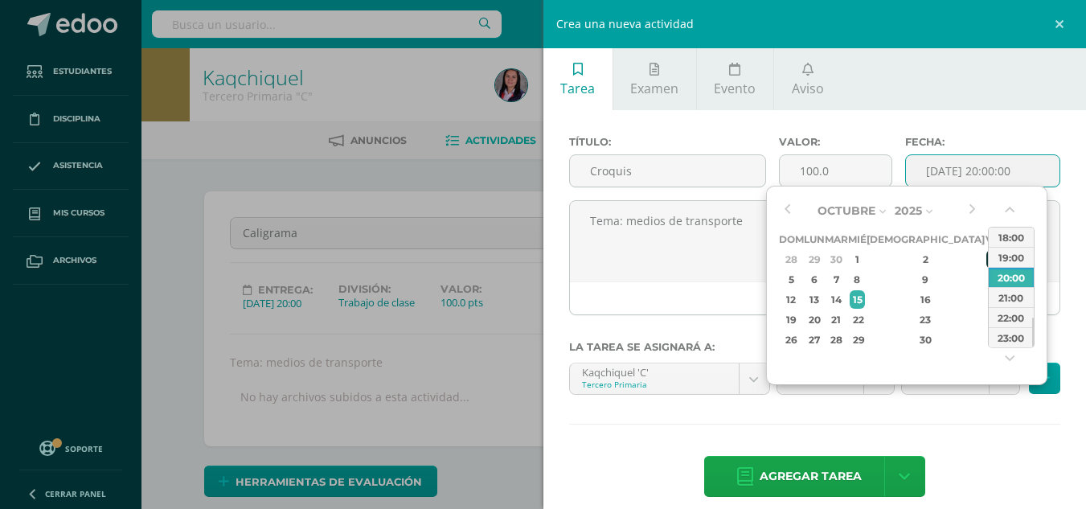
click at [987, 258] on div "3" at bounding box center [994, 259] width 14 height 18
type input "2025-10-03 20:00"
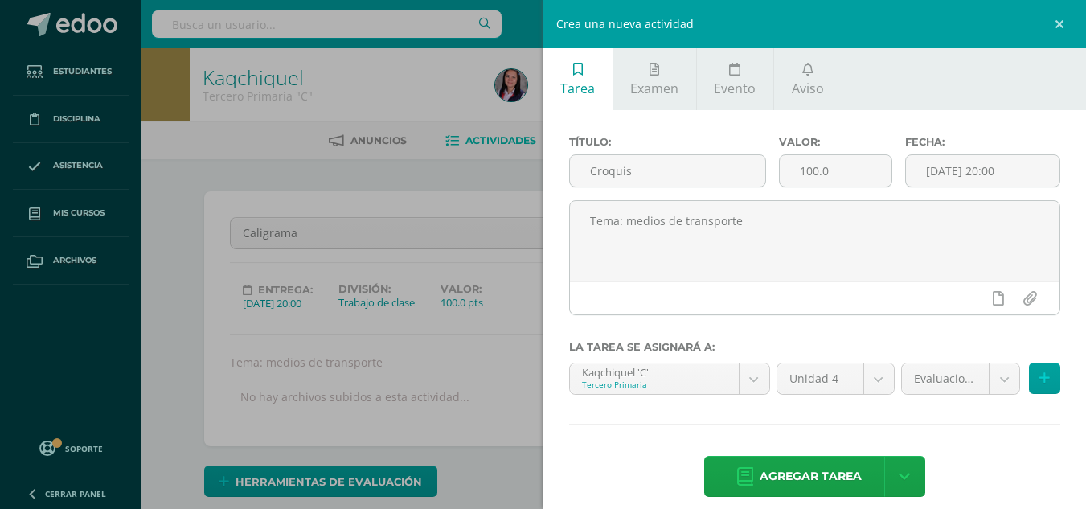
click at [1001, 438] on div "Título: Croquis Valor: 100.0 Fecha: 2025-10-03 20:00 Tema: medios de transporte…" at bounding box center [816, 318] width 544 height 416
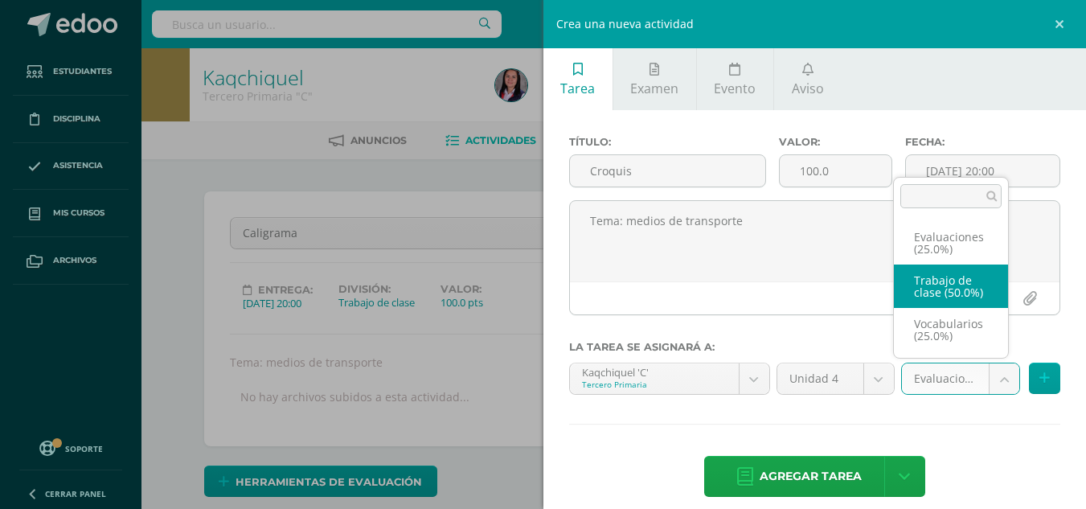
select select "234321"
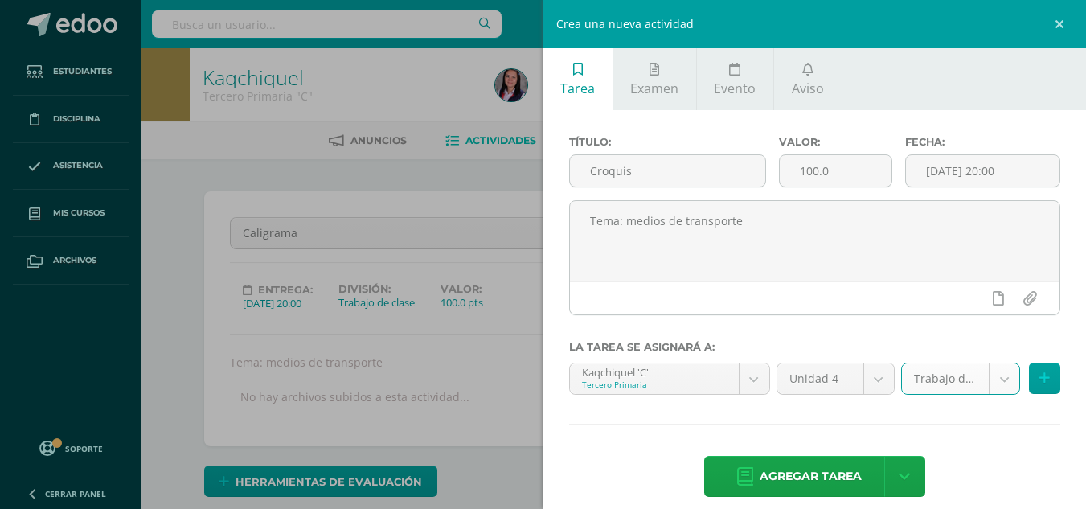
click at [836, 455] on div "Título: Croquis Valor: 100.0 Fecha: 2025-10-03 20:00 Tema: medios de transporte…" at bounding box center [816, 318] width 544 height 416
click at [827, 470] on span "Agregar tarea" at bounding box center [811, 476] width 102 height 39
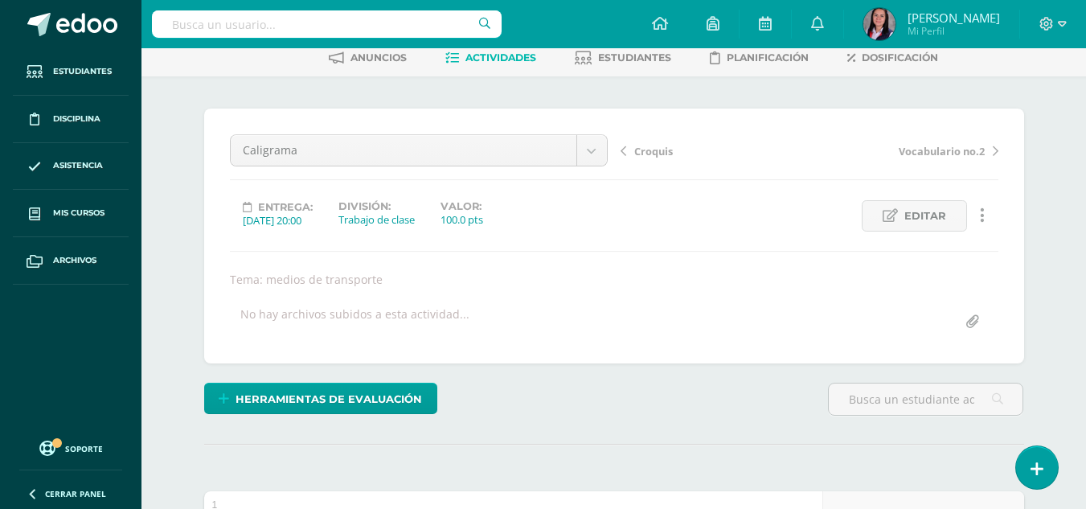
scroll to position [82, 0]
click at [499, 51] on link "Actividades" at bounding box center [490, 59] width 91 height 26
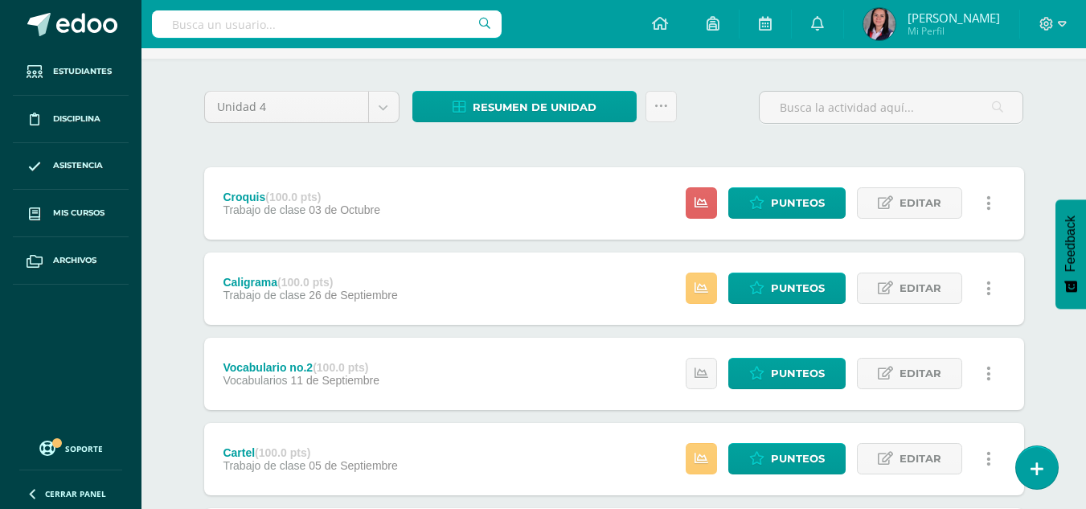
scroll to position [161, 0]
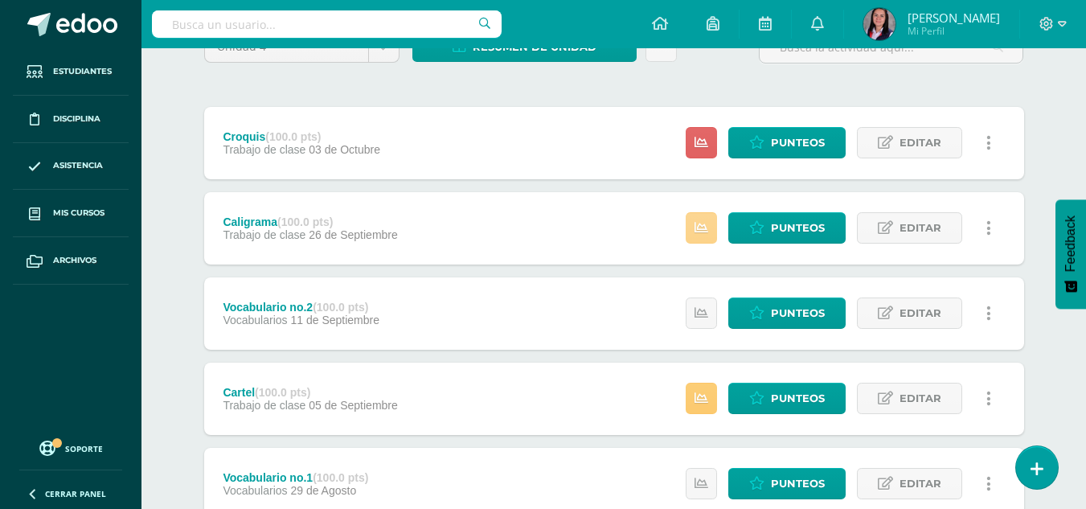
click at [712, 231] on link at bounding box center [701, 227] width 31 height 31
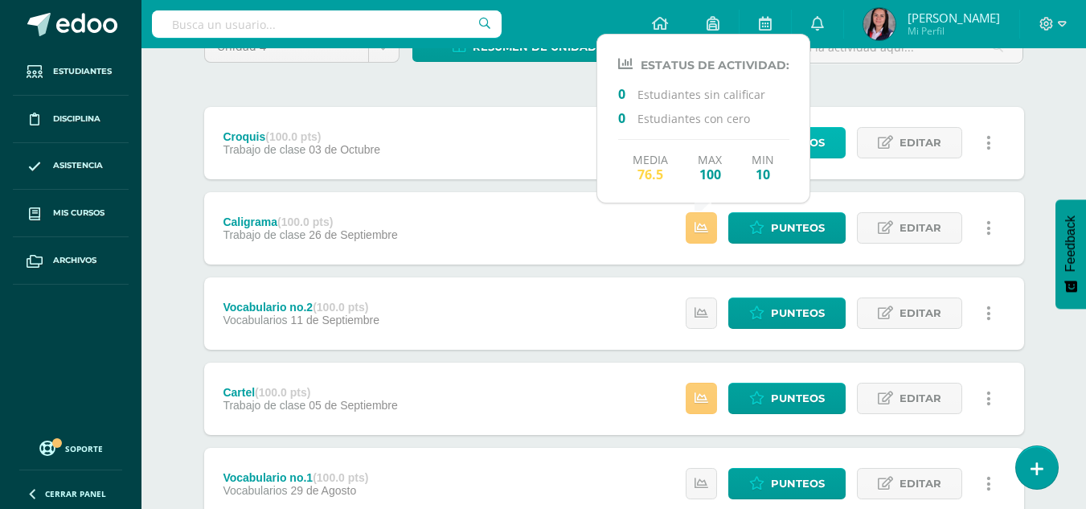
click at [832, 143] on link "Punteos" at bounding box center [787, 142] width 117 height 31
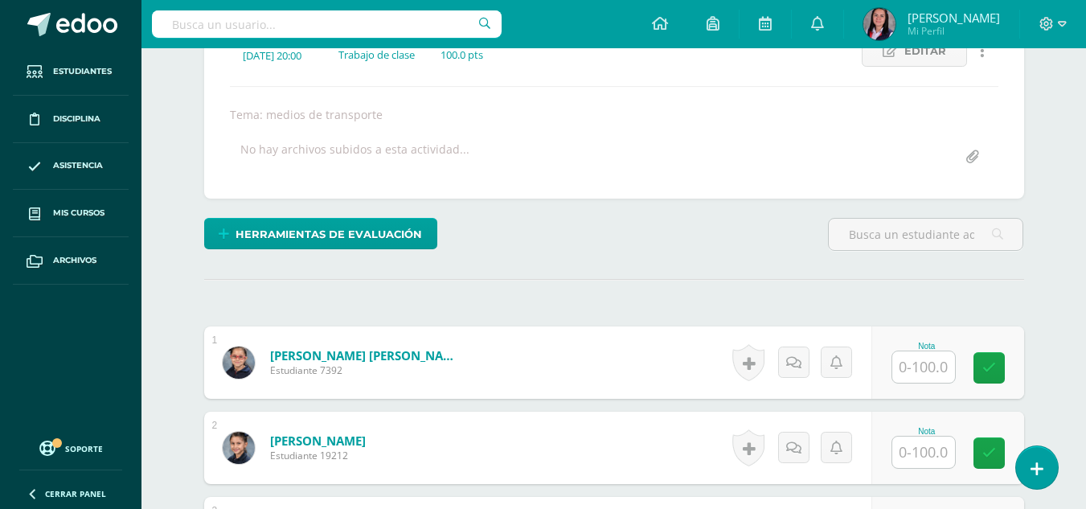
scroll to position [404, 0]
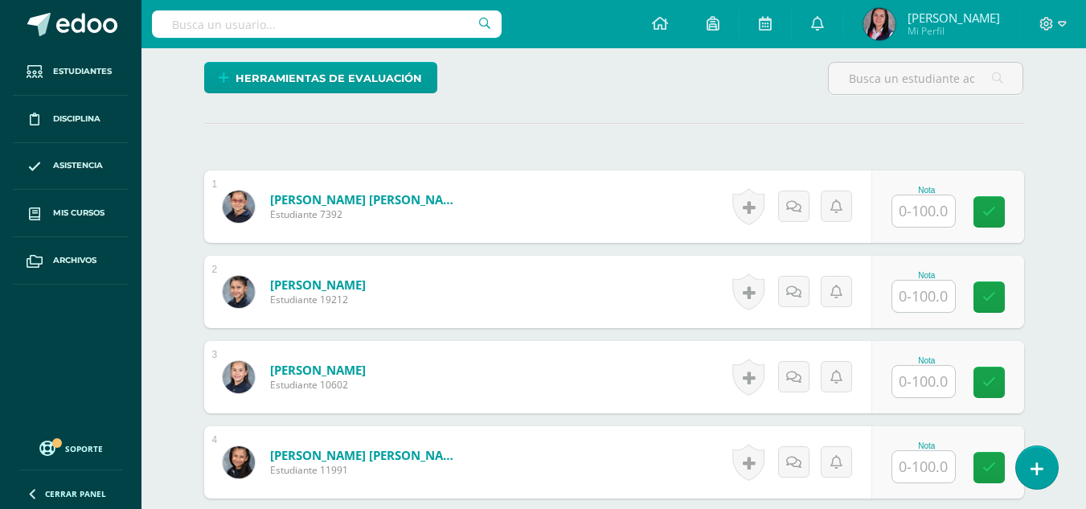
click at [919, 206] on input "text" at bounding box center [924, 210] width 63 height 31
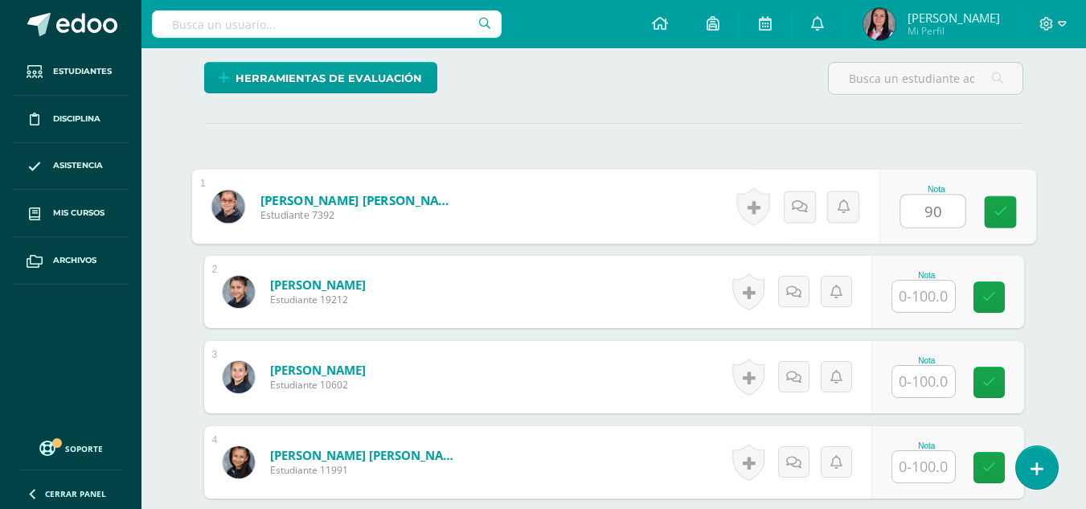
type input "90"
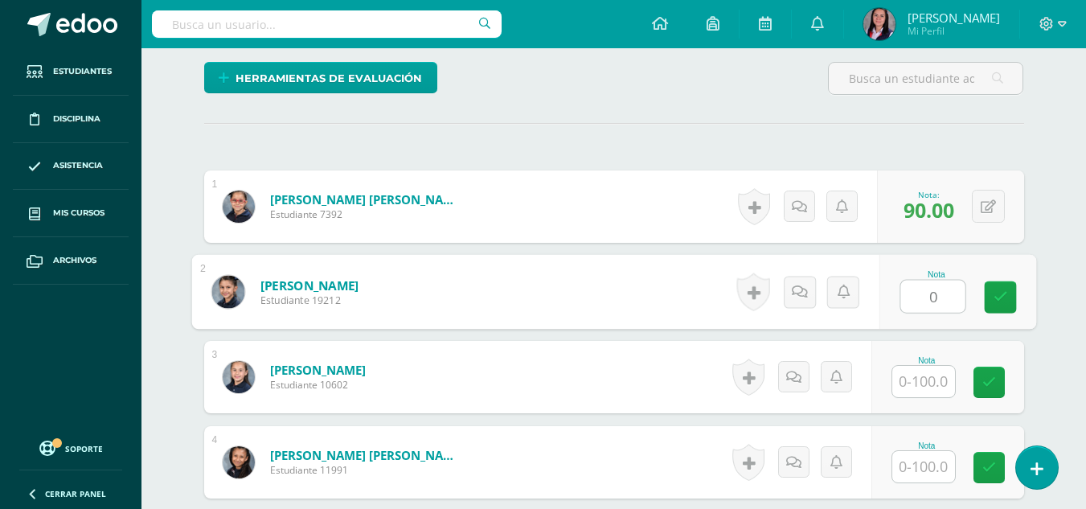
type input "0"
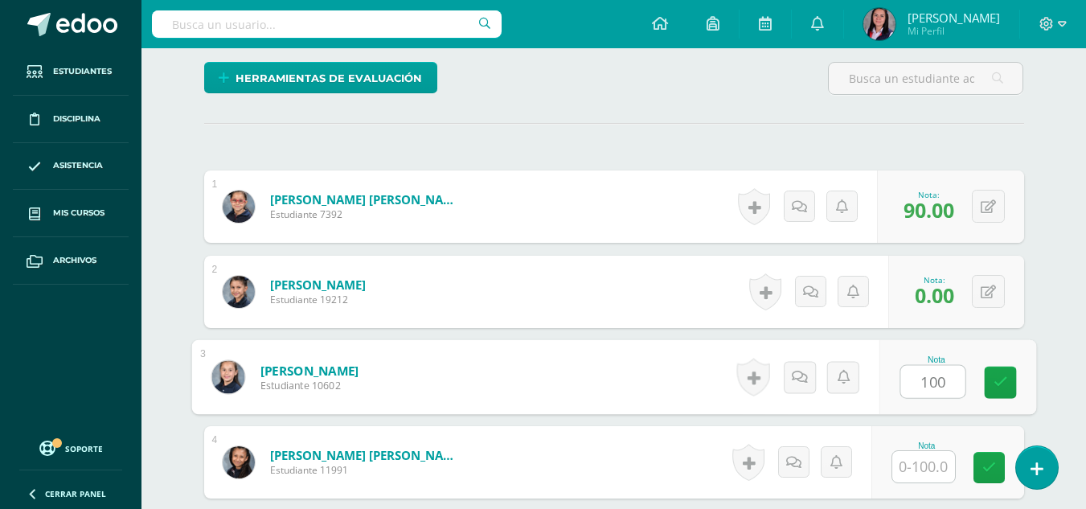
type input "100"
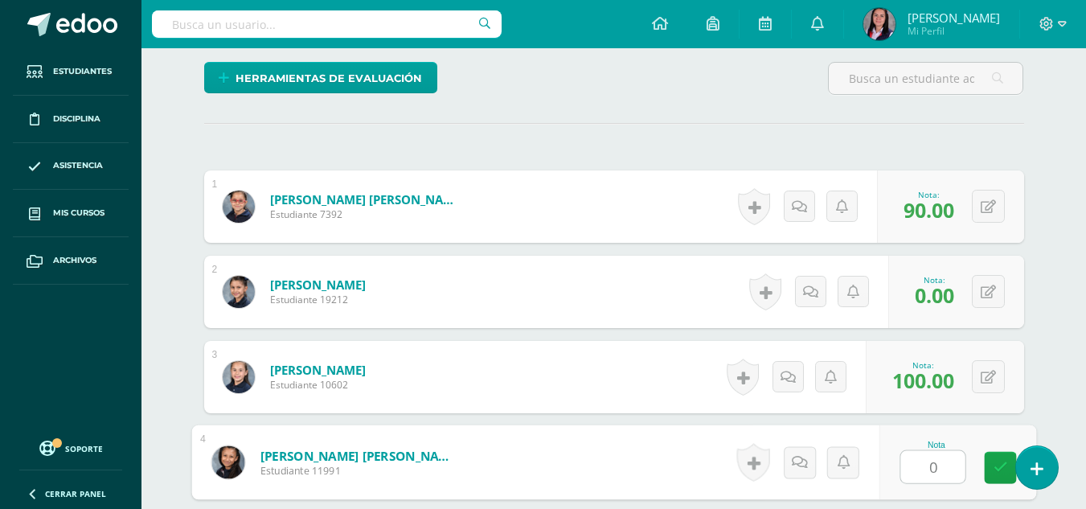
type input "0"
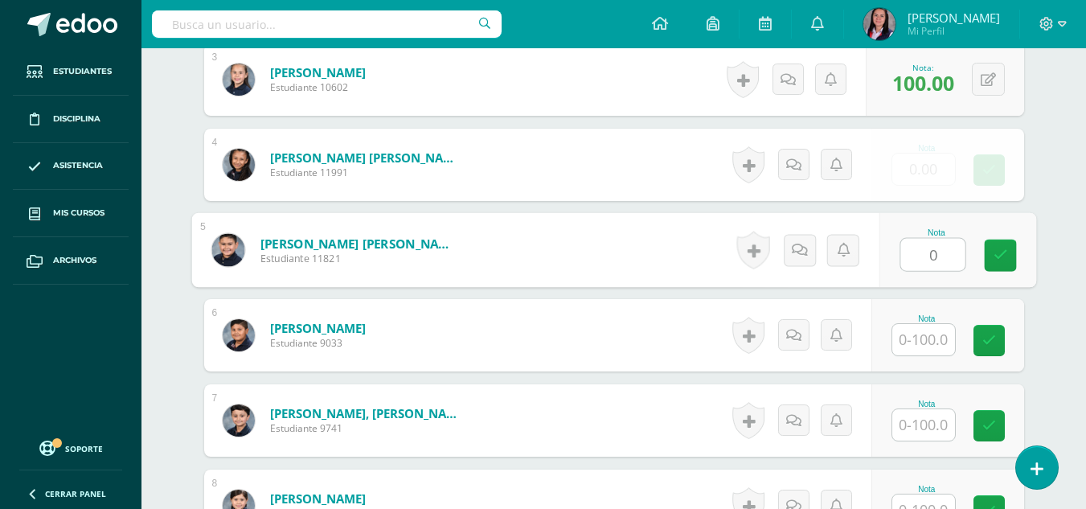
type input "0"
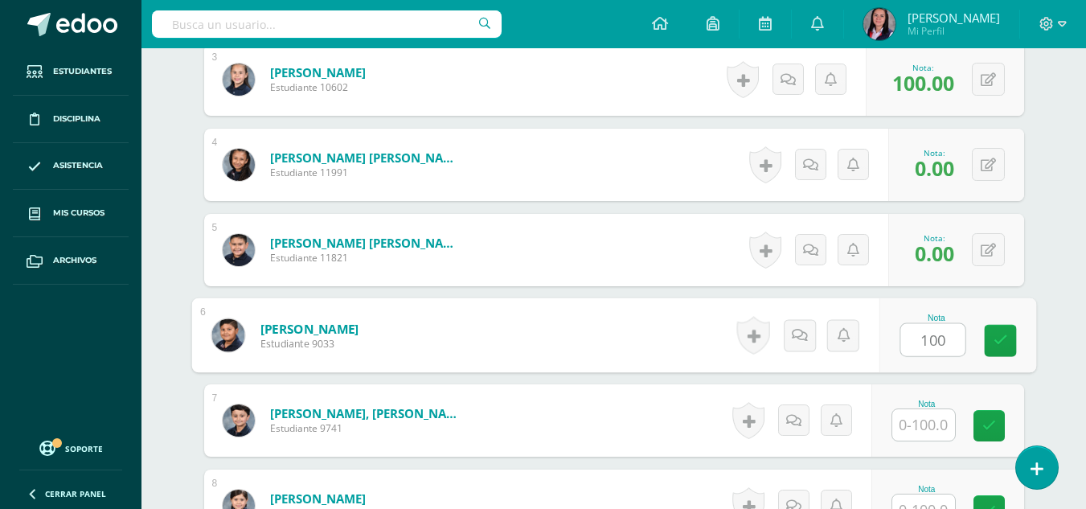
type input "100"
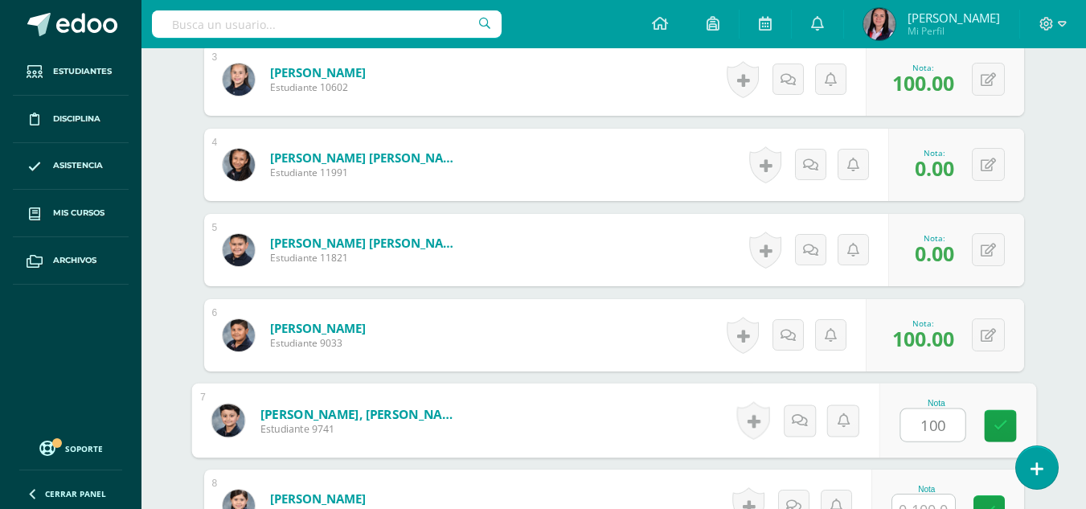
type input "100"
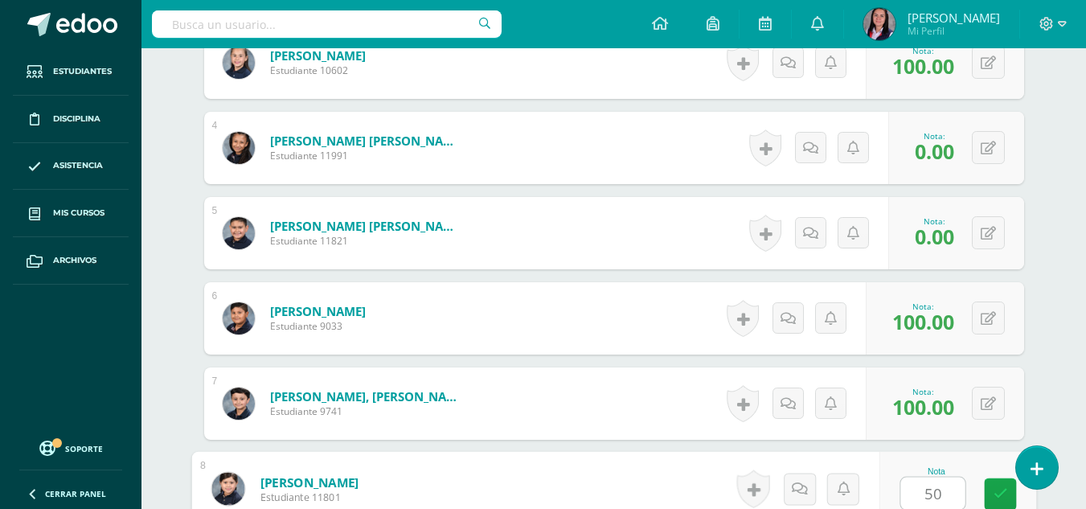
type input "50"
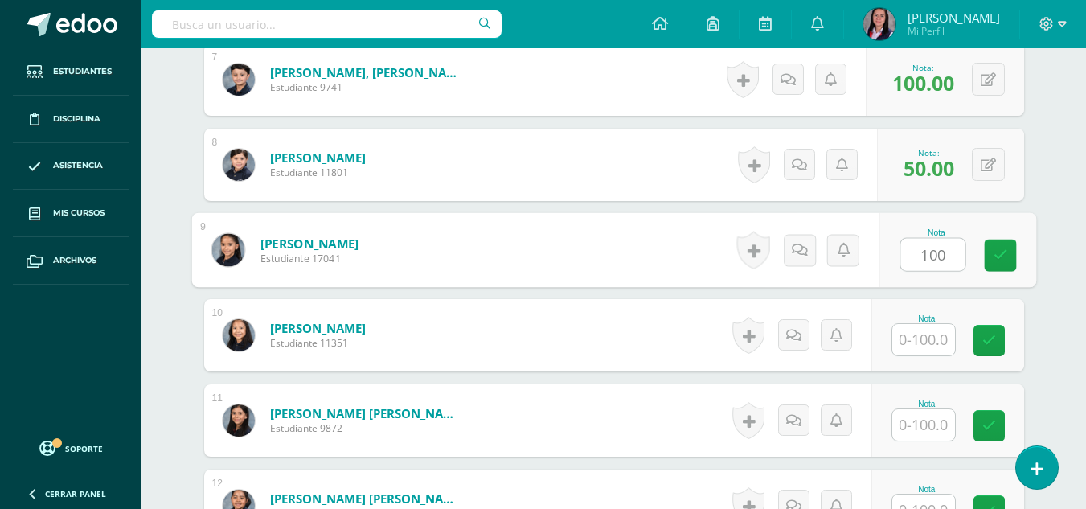
type input "100"
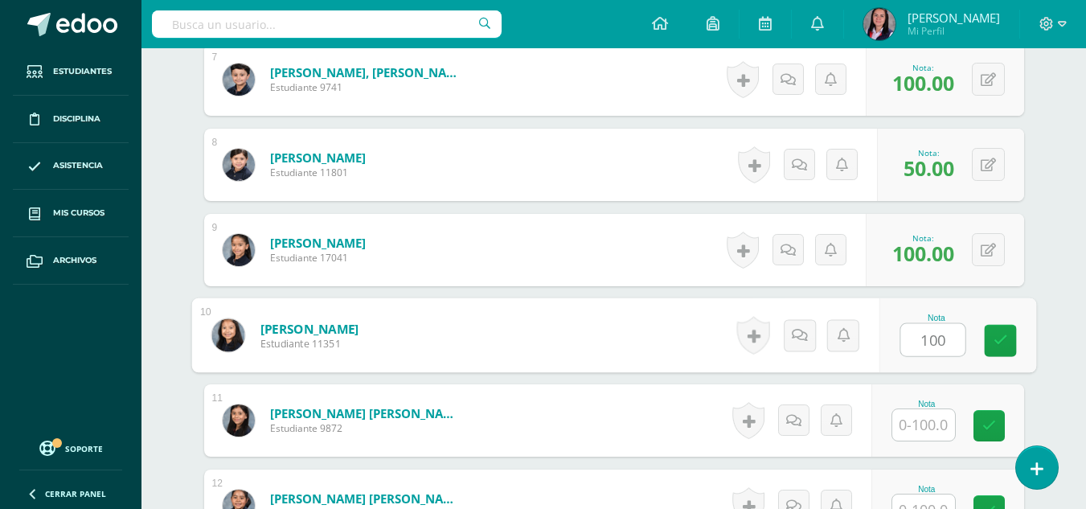
type input "100"
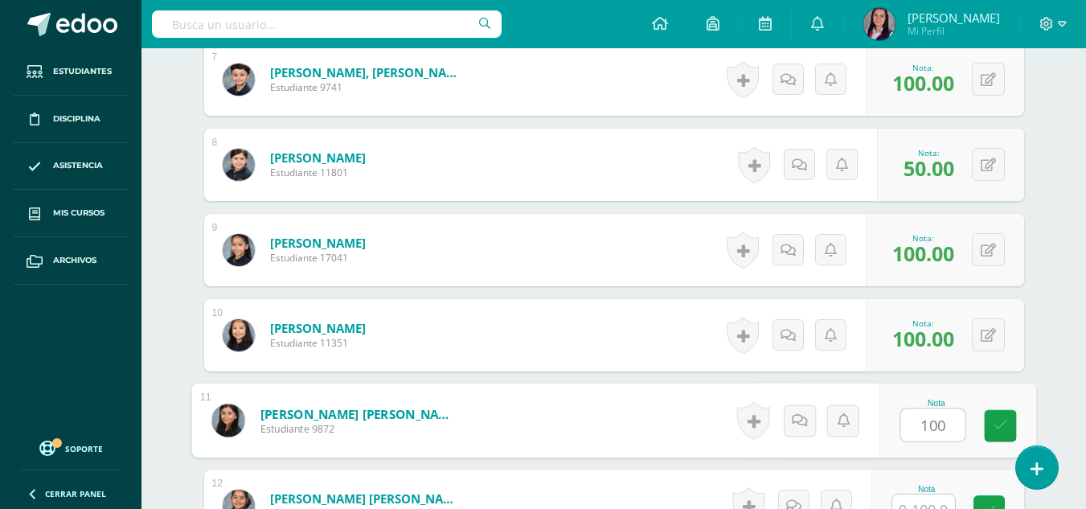
type input "100"
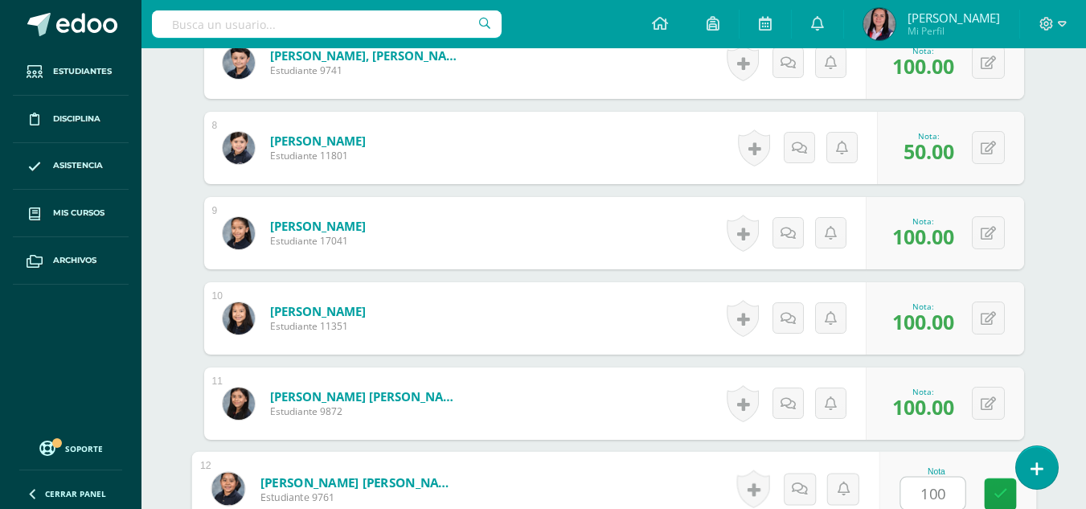
type input "100"
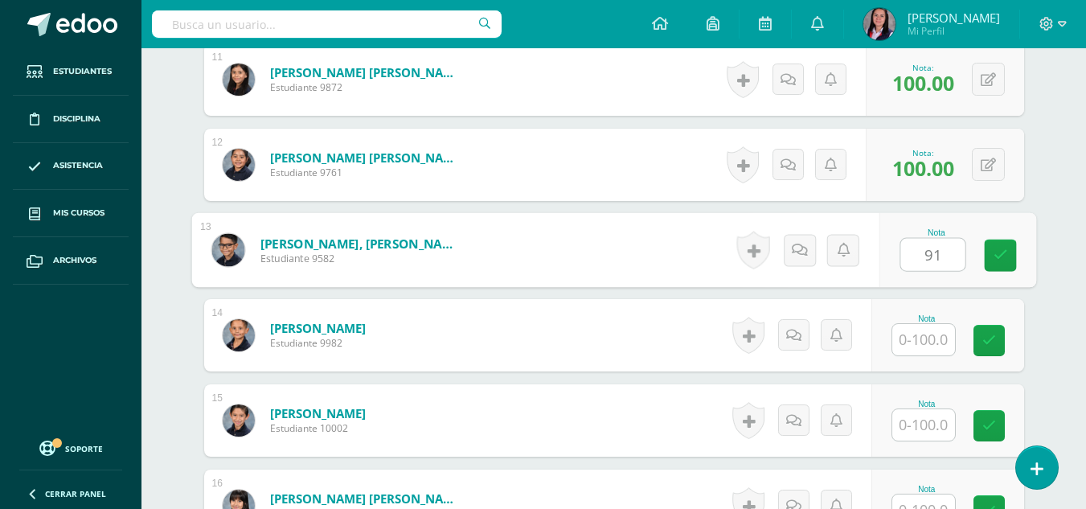
type input "91"
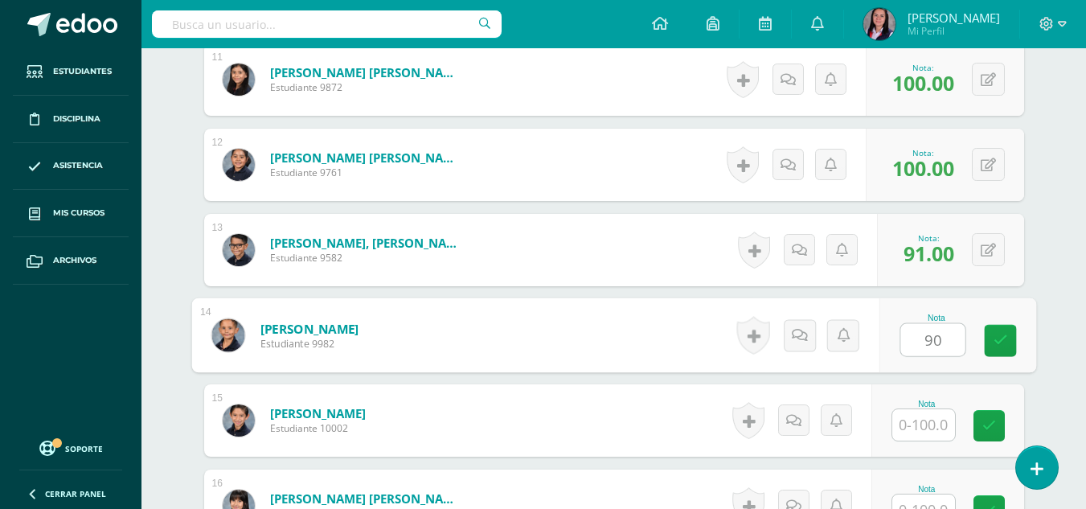
type input "90"
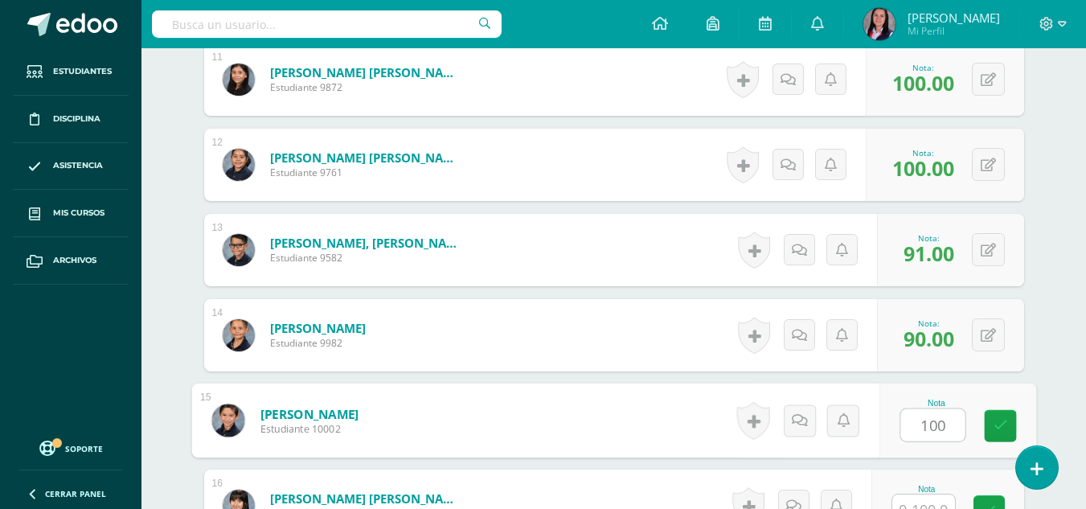
type input "100"
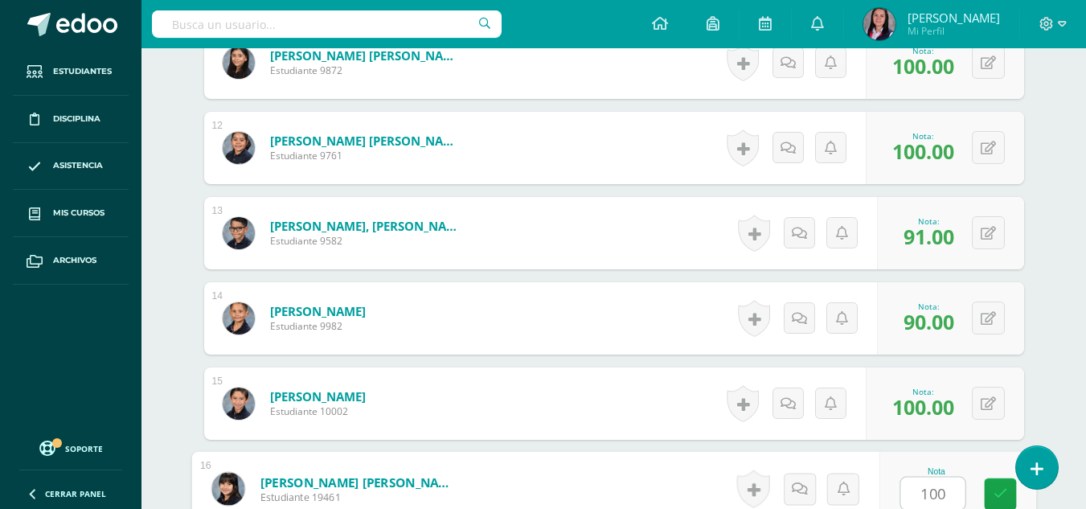
type input "100"
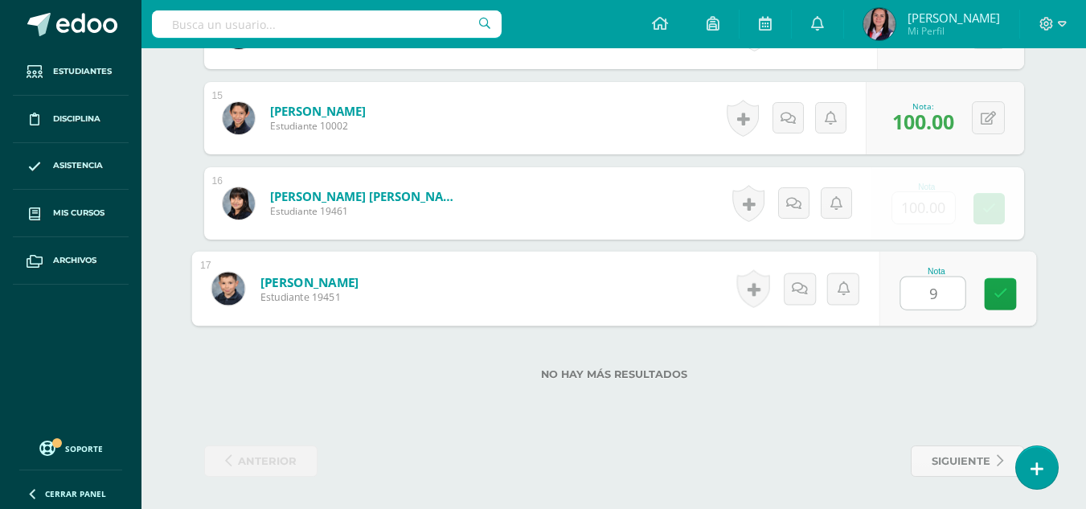
type input "93"
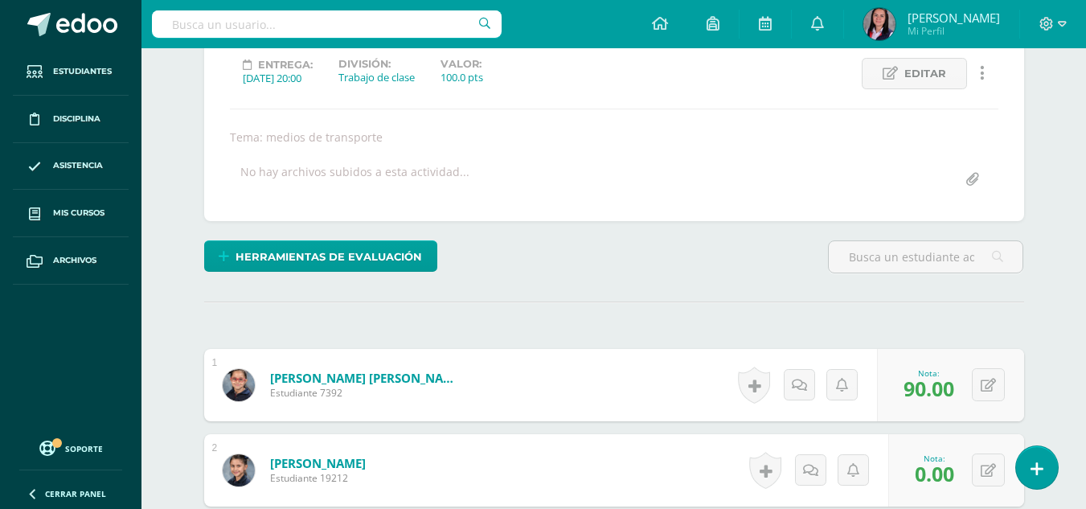
scroll to position [0, 0]
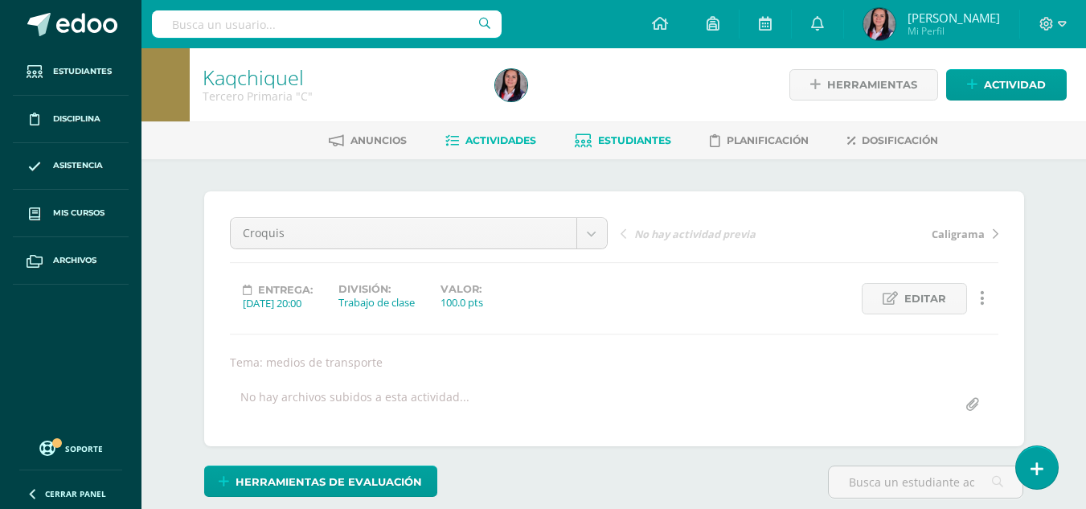
click at [663, 144] on span "Estudiantes" at bounding box center [634, 140] width 73 height 12
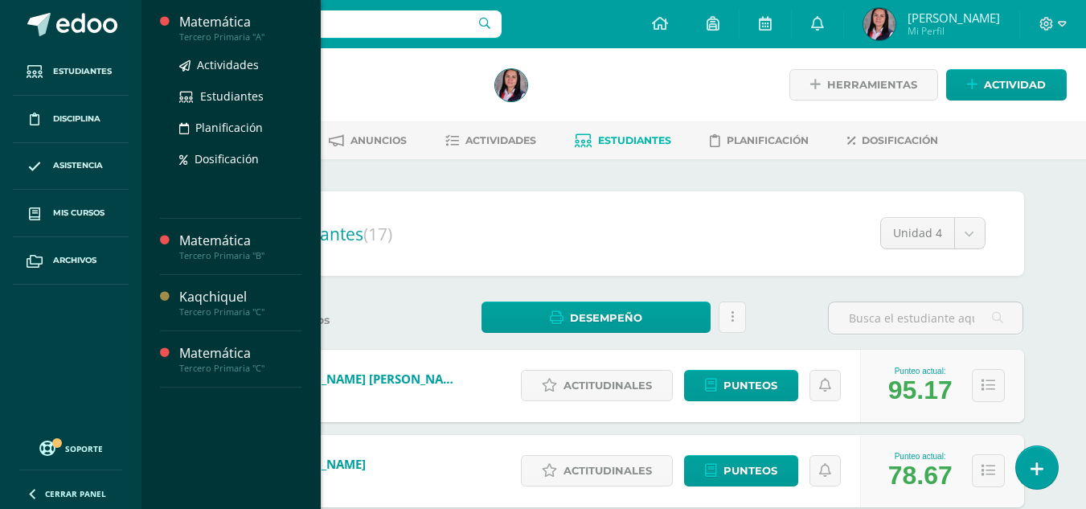
click at [234, 27] on div "Matemática" at bounding box center [240, 22] width 122 height 18
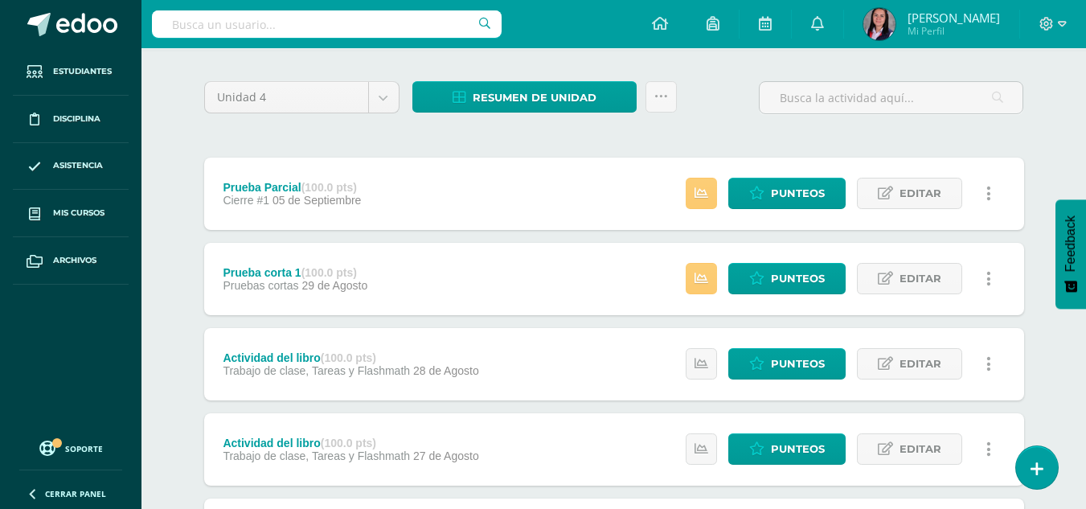
scroll to position [72, 0]
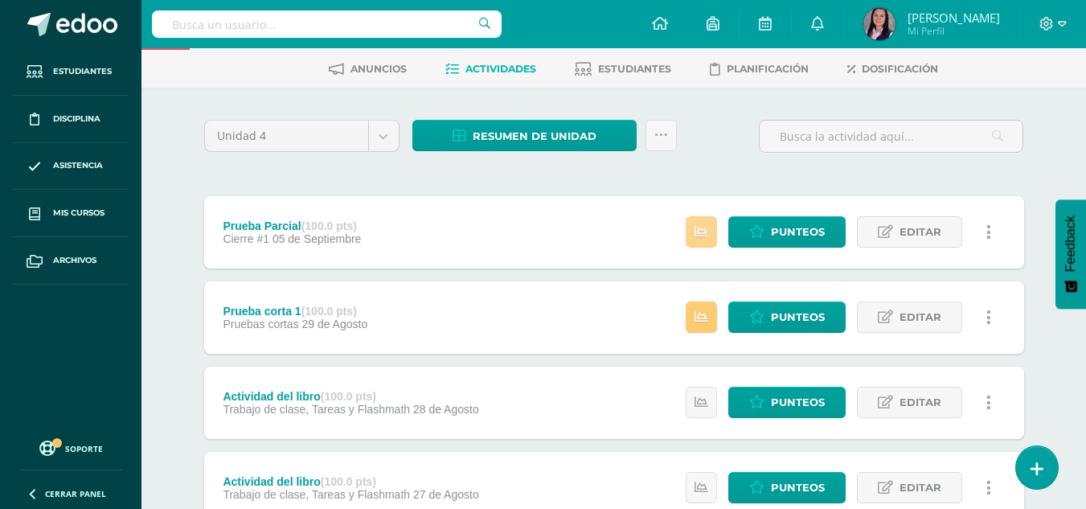
click at [712, 232] on link at bounding box center [701, 231] width 31 height 31
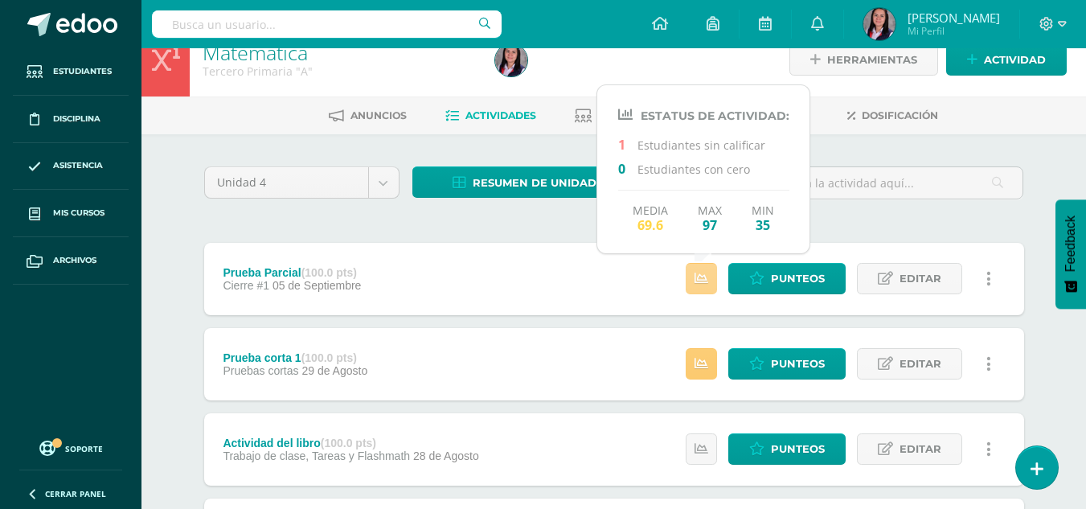
scroll to position [0, 0]
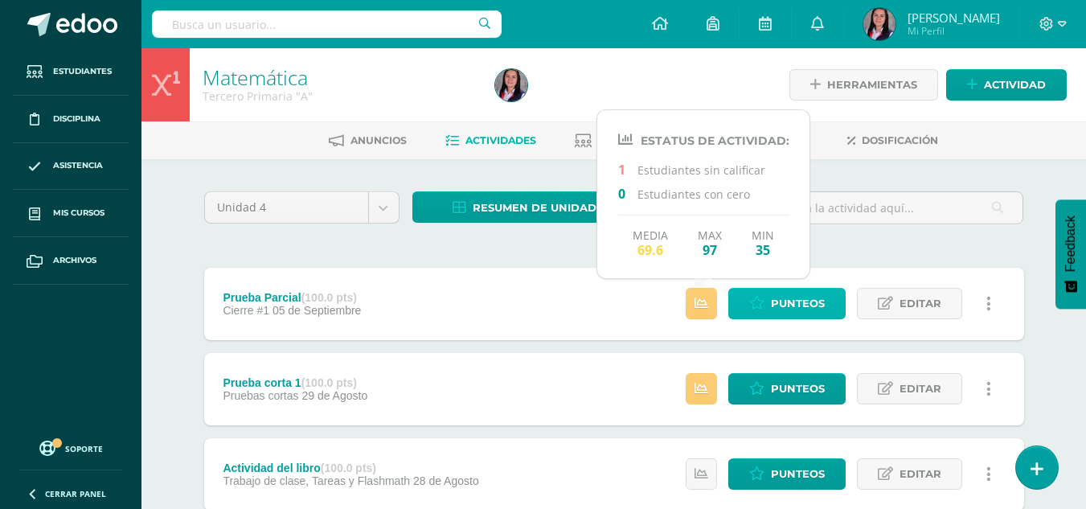
click at [797, 302] on span "Punteos" at bounding box center [798, 304] width 54 height 30
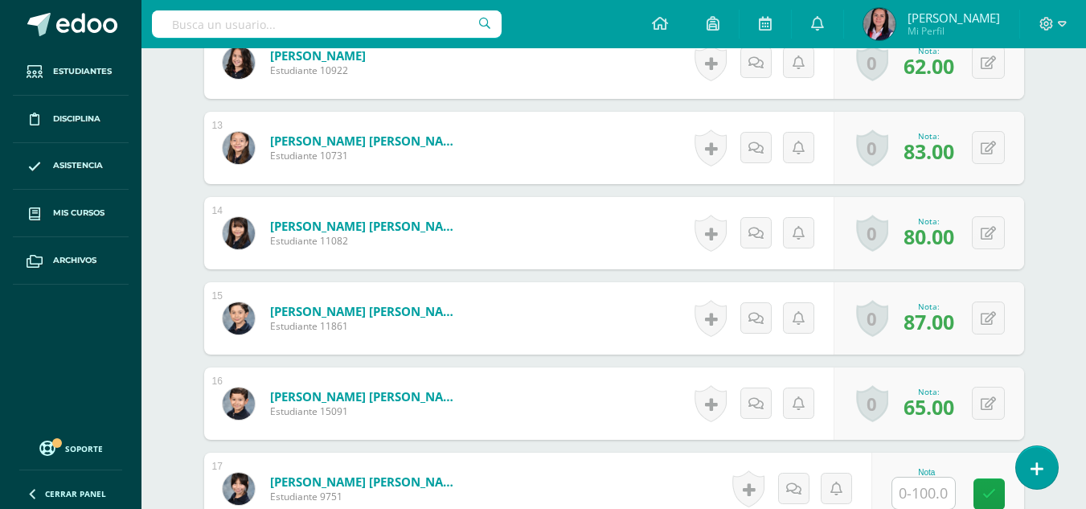
scroll to position [1755, 0]
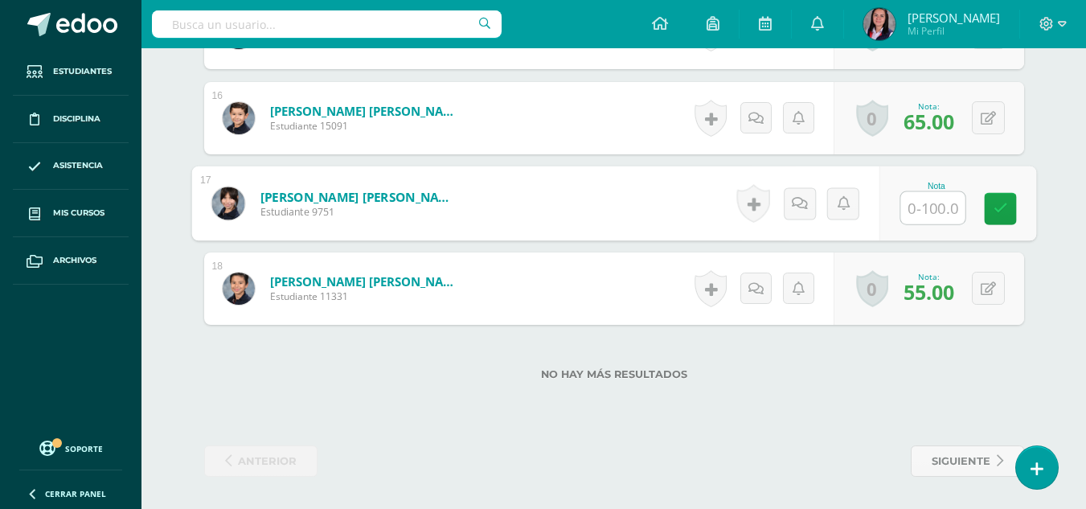
click at [939, 208] on input "text" at bounding box center [933, 208] width 64 height 32
type input "88"
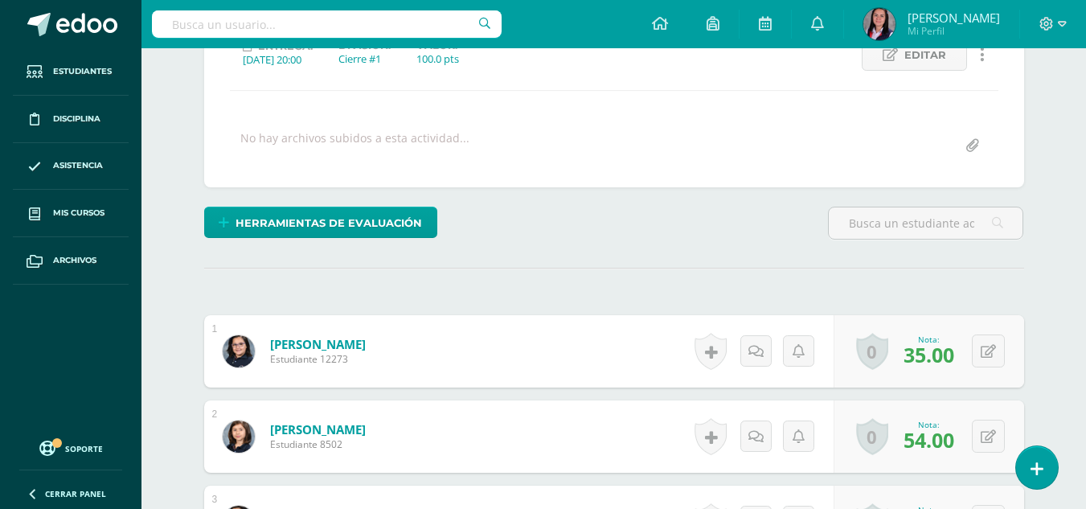
scroll to position [0, 0]
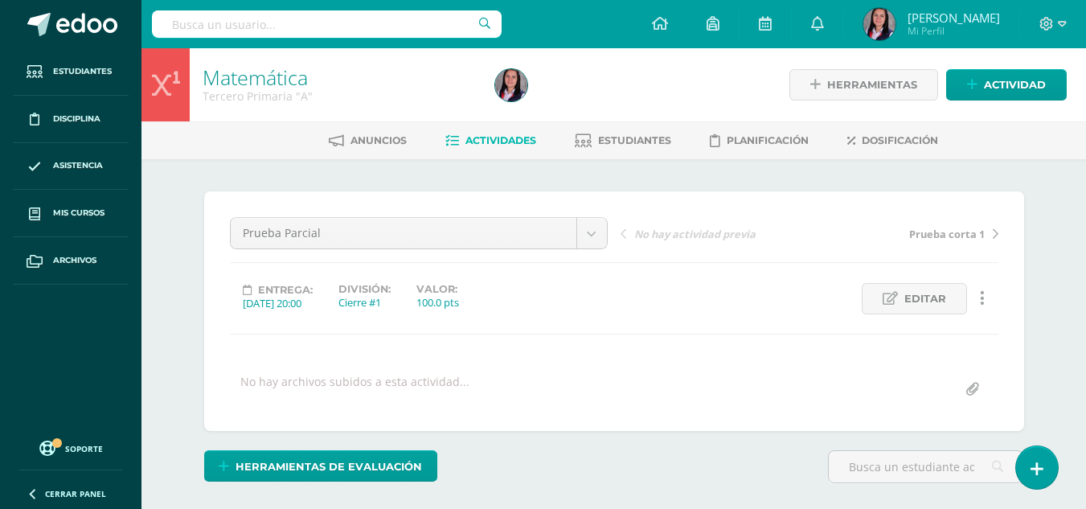
click at [453, 131] on link "Actividades" at bounding box center [490, 141] width 91 height 26
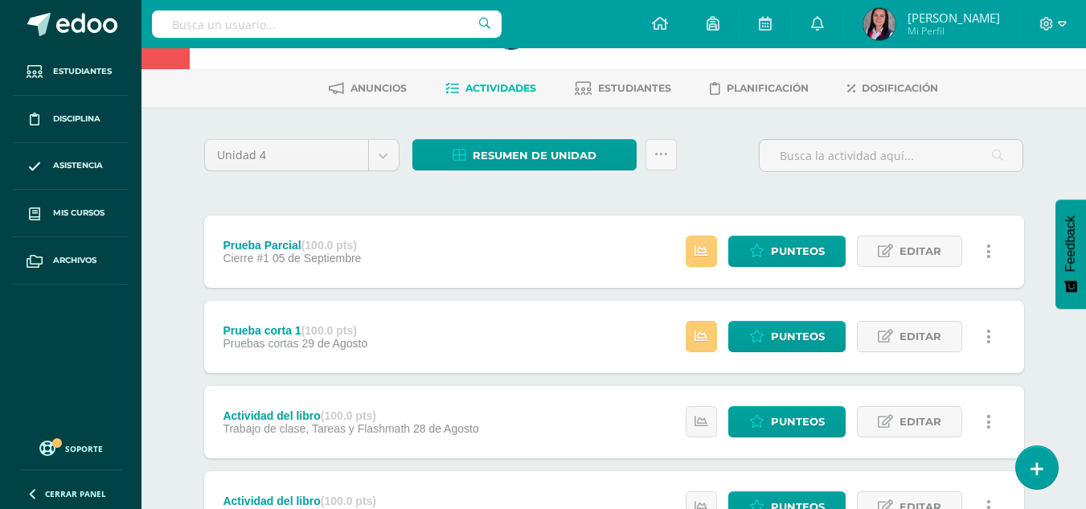
scroll to position [80, 0]
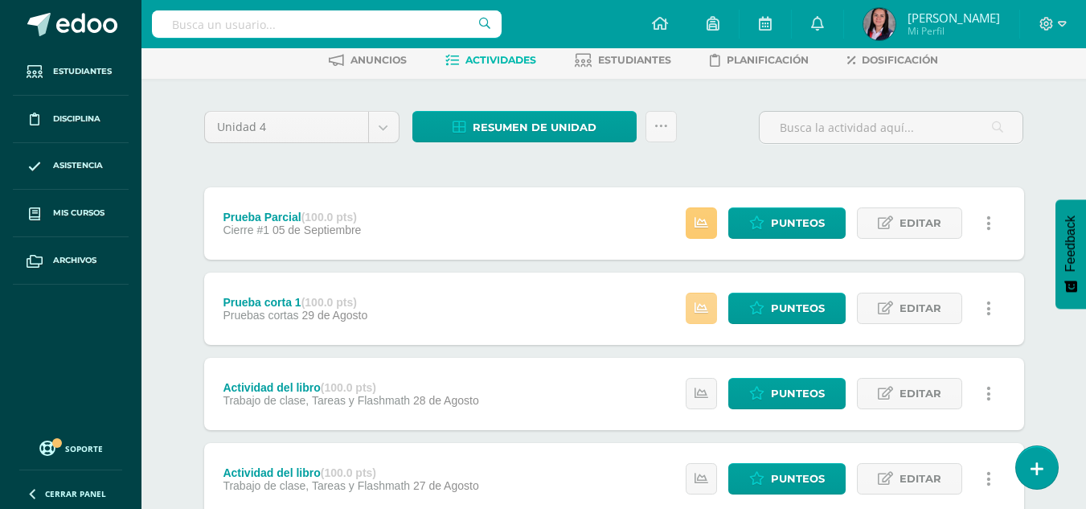
click at [708, 315] on link at bounding box center [701, 308] width 31 height 31
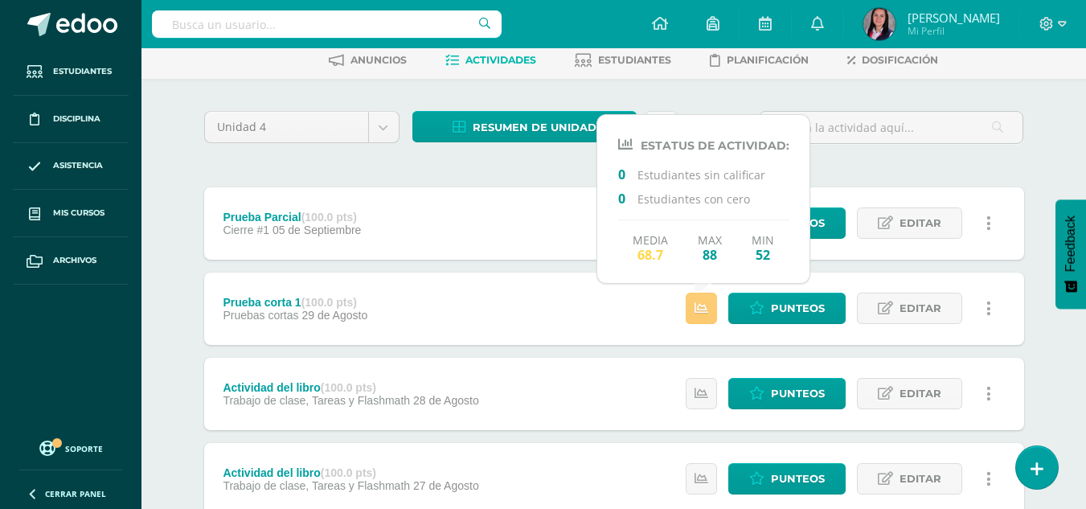
click at [485, 155] on div "Resumen de unidad Descargar como HTML Descargar como PDF Descargar como XLS Sub…" at bounding box center [544, 134] width 277 height 46
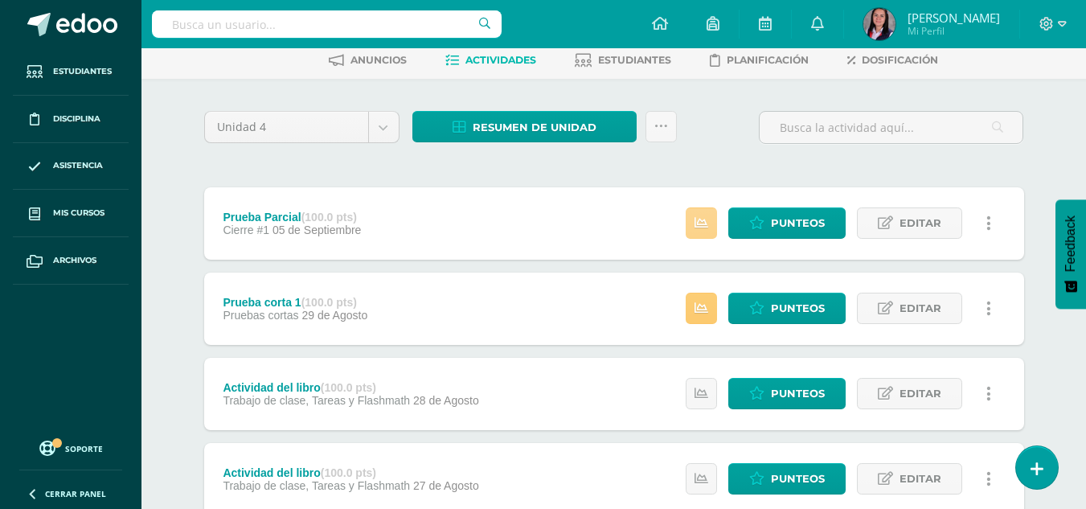
click at [698, 226] on icon at bounding box center [702, 223] width 14 height 14
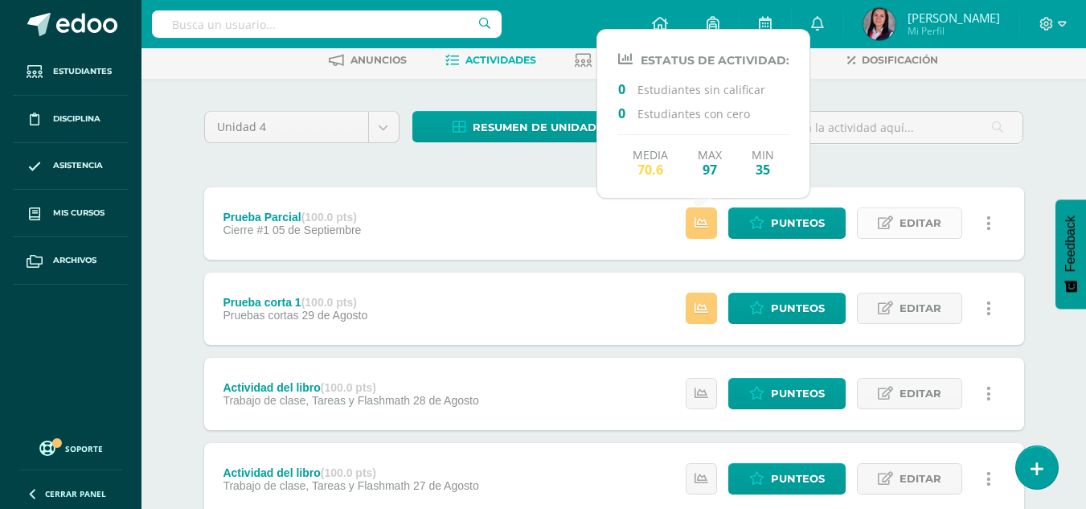
drag, startPoint x: 914, startPoint y: 170, endPoint x: 877, endPoint y: 236, distance: 75.6
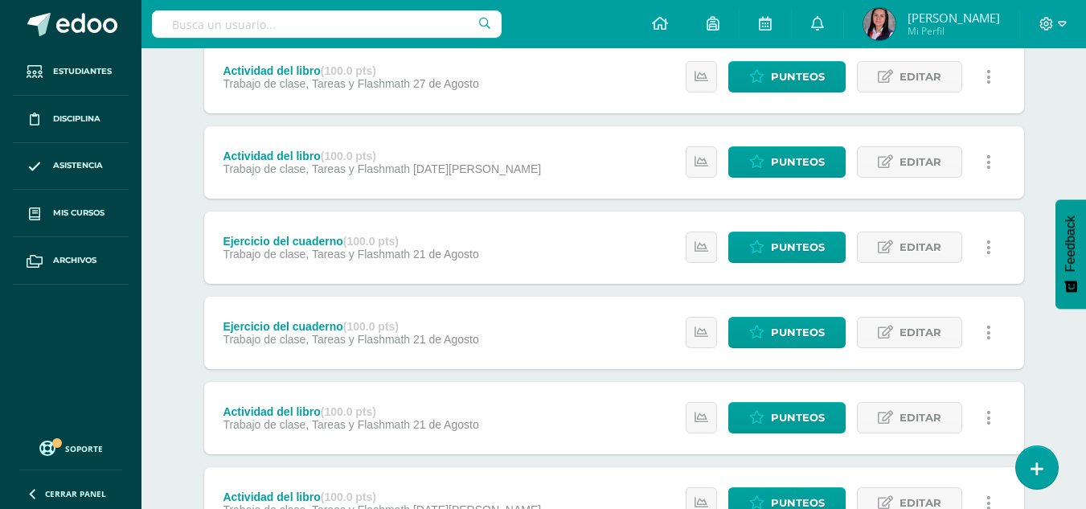
scroll to position [876, 0]
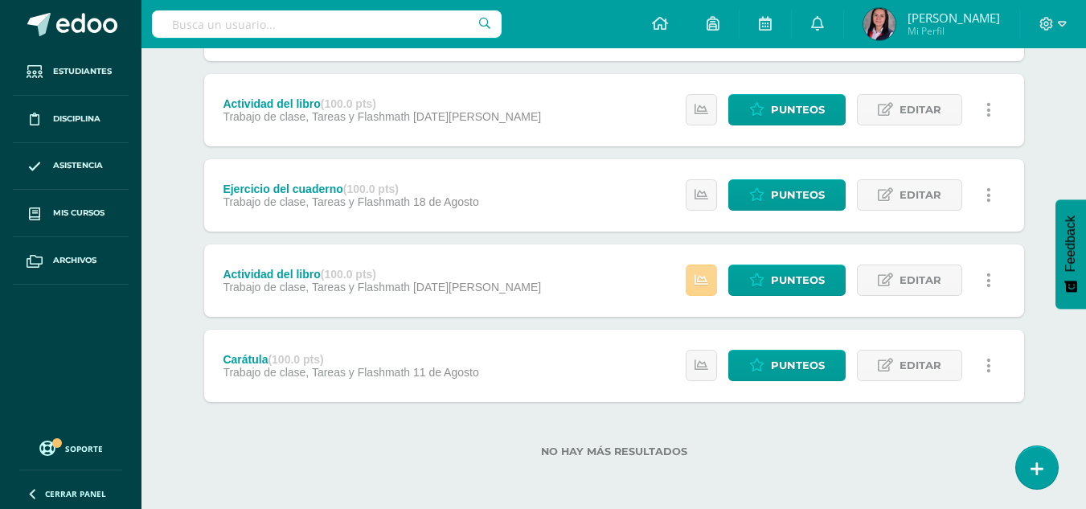
click at [713, 279] on link at bounding box center [701, 280] width 31 height 31
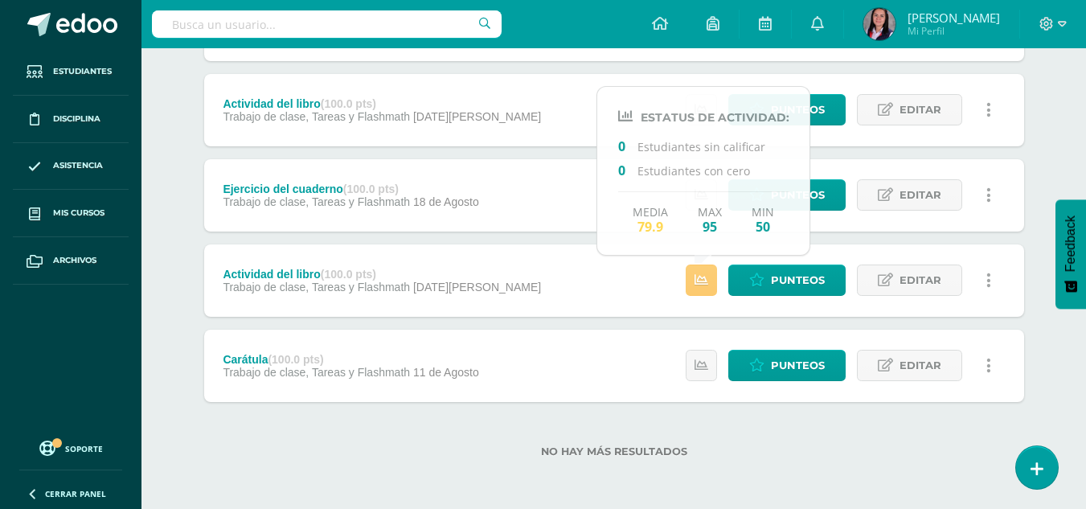
click at [890, 445] on label "No hay más resultados" at bounding box center [614, 451] width 820 height 12
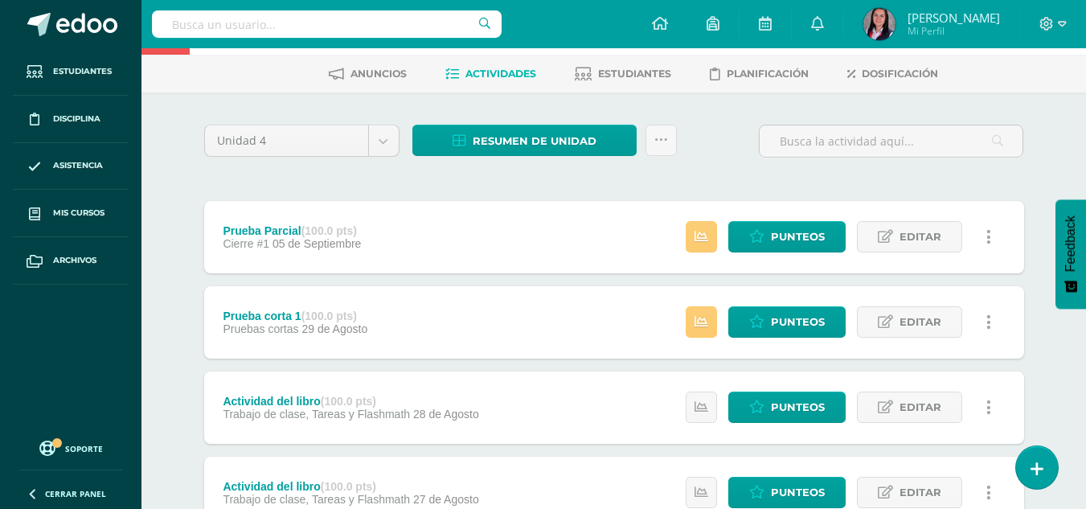
scroll to position [0, 0]
